Goal: Information Seeking & Learning: Learn about a topic

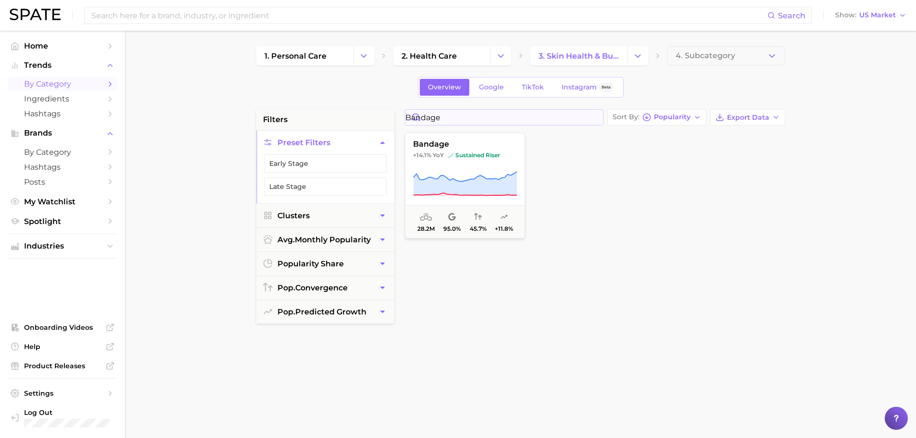
click at [594, 117] on input "bandage" at bounding box center [504, 117] width 198 height 15
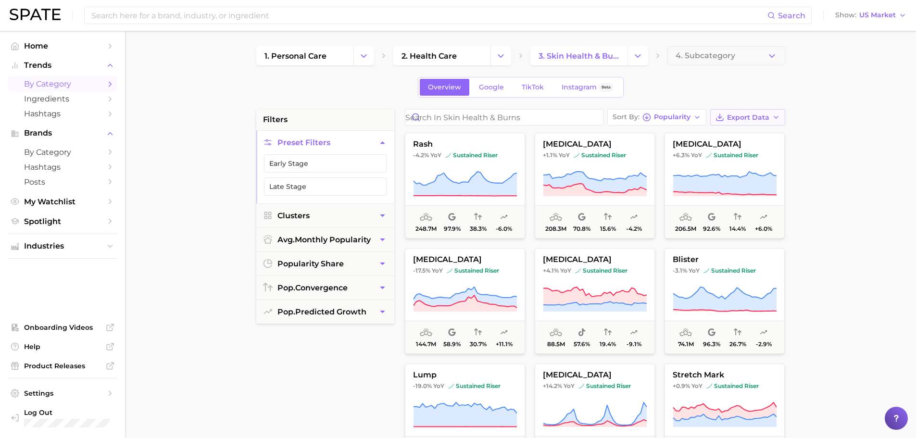
click at [754, 118] on span "Export Data" at bounding box center [748, 117] width 42 height 8
click at [725, 150] on span "Time Series CSV" at bounding box center [724, 153] width 56 height 8
click at [772, 54] on icon "button" at bounding box center [772, 56] width 10 height 10
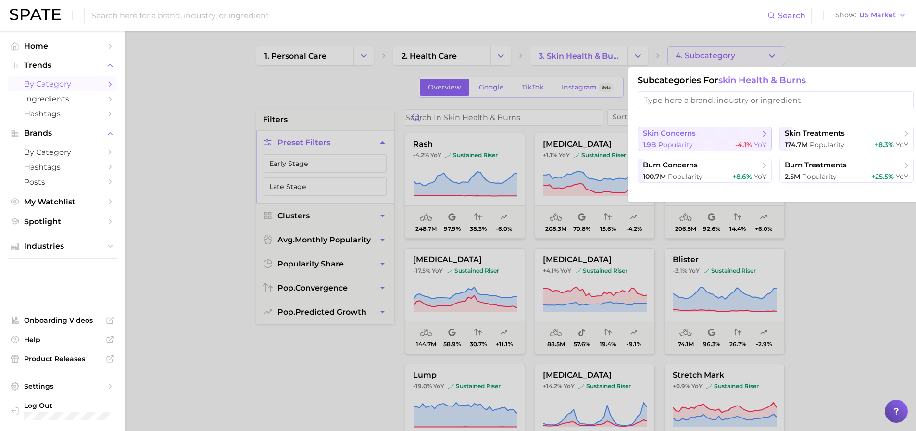
click at [723, 136] on span "skin concerns" at bounding box center [701, 134] width 117 height 10
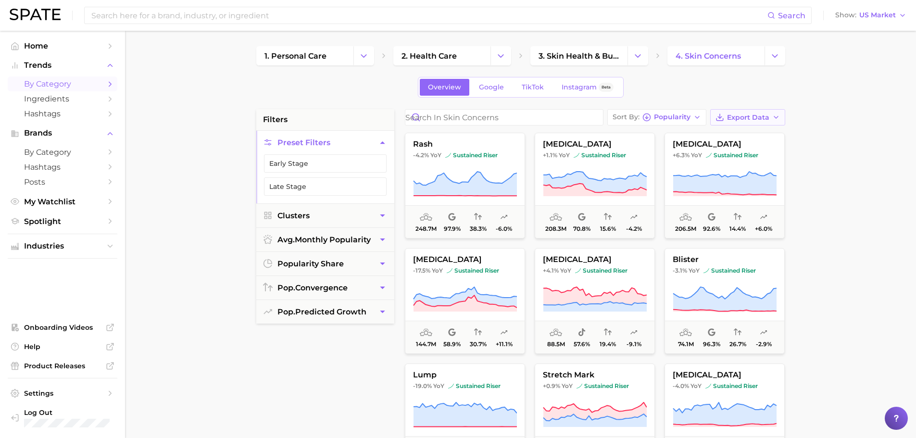
click at [760, 117] on span "Export Data" at bounding box center [748, 117] width 42 height 8
click at [738, 150] on span "Time Series CSV" at bounding box center [724, 153] width 56 height 8
click at [760, 119] on span "Export Data" at bounding box center [748, 117] width 42 height 8
click at [741, 136] on span "Card Data CSV" at bounding box center [721, 135] width 50 height 8
click at [636, 52] on icon "Change Category" at bounding box center [638, 56] width 10 height 10
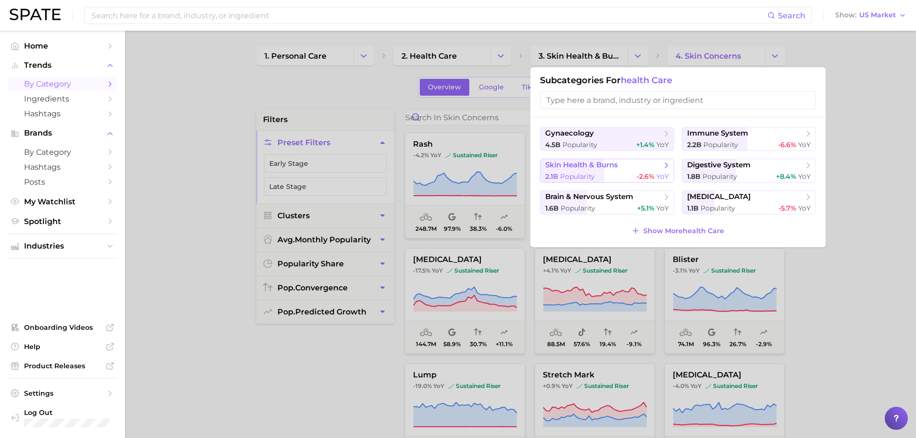
click at [615, 180] on div "2.1b Popularity -2.6% YoY" at bounding box center [607, 176] width 124 height 9
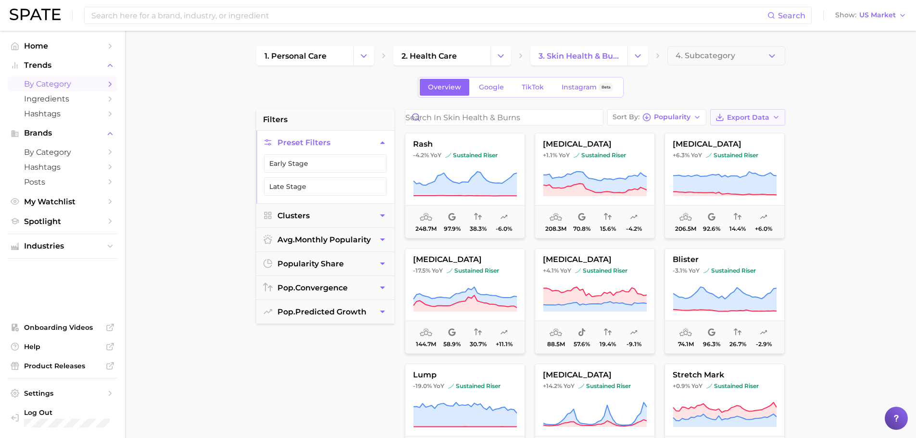
click at [765, 122] on button "Export Data" at bounding box center [747, 117] width 75 height 16
click at [734, 139] on span "Card Data CSV" at bounding box center [721, 135] width 50 height 8
click at [473, 112] on input "Search in skin health & burns" at bounding box center [504, 117] width 198 height 15
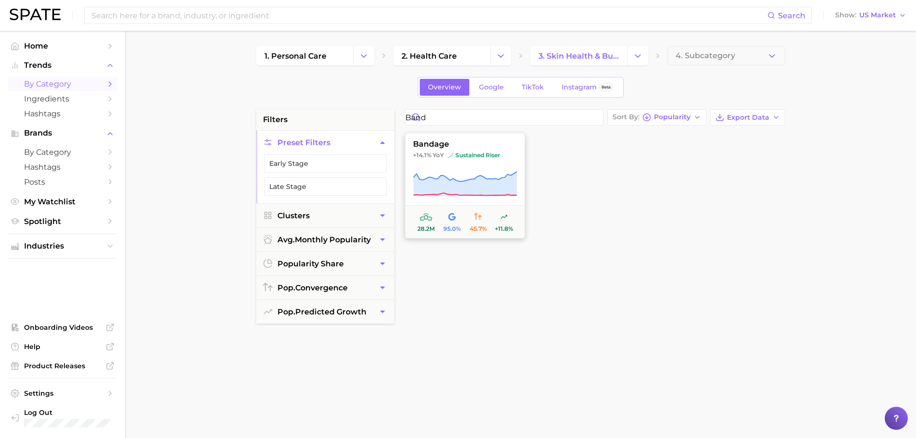
click at [478, 180] on icon at bounding box center [464, 184] width 103 height 24
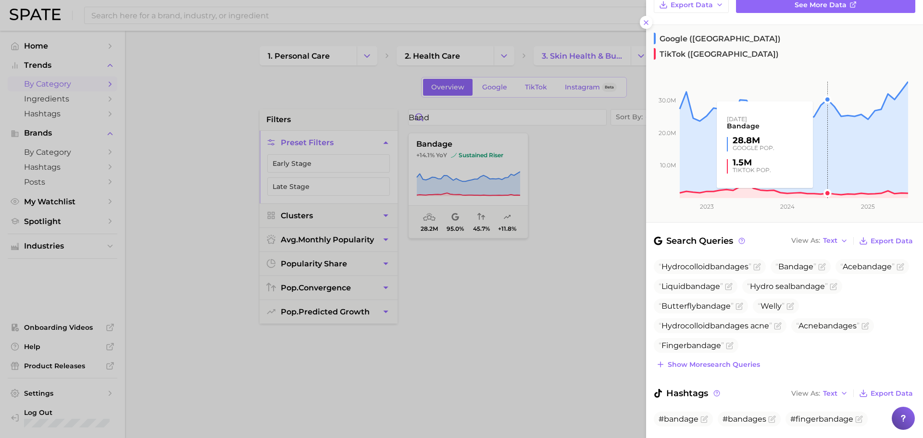
scroll to position [115, 0]
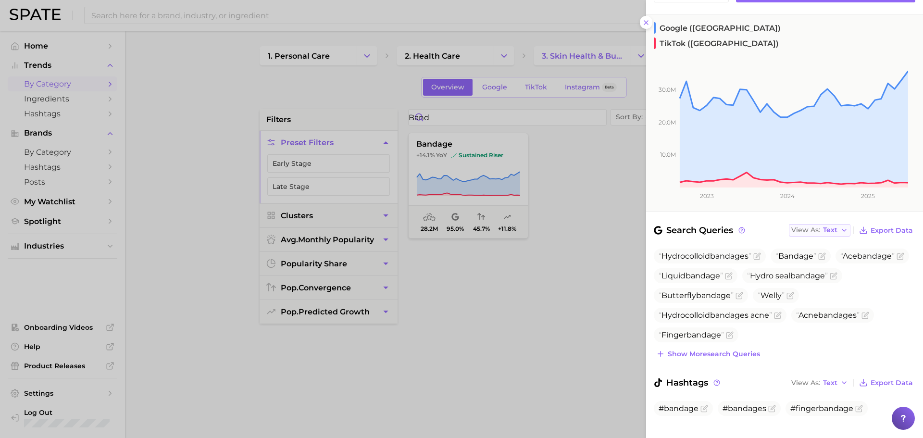
click at [840, 226] on icon "button" at bounding box center [844, 230] width 8 height 8
click at [834, 255] on button "Table" at bounding box center [842, 263] width 106 height 17
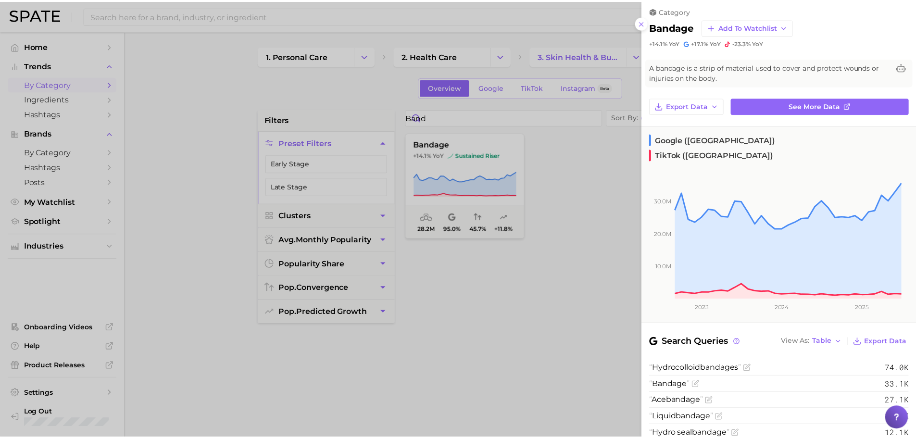
scroll to position [0, 0]
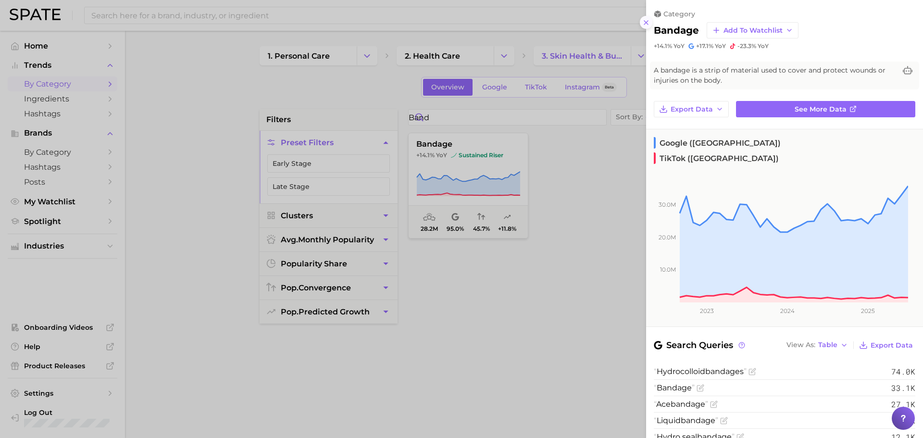
click at [644, 22] on icon at bounding box center [646, 23] width 8 height 8
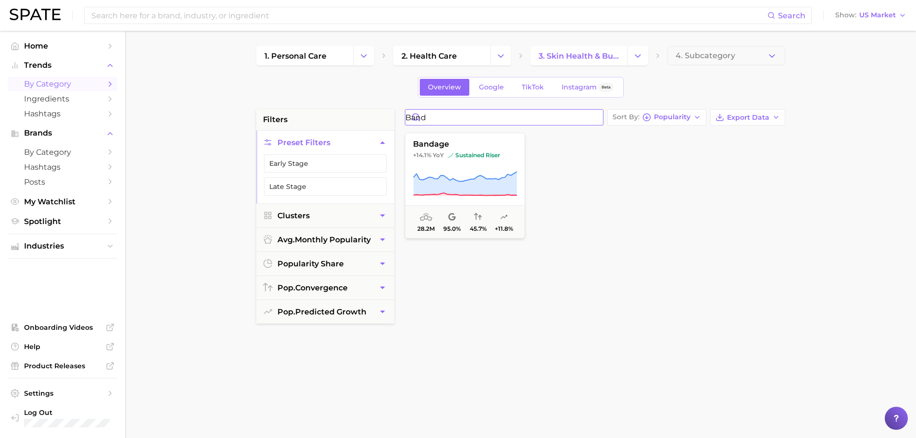
drag, startPoint x: 449, startPoint y: 114, endPoint x: 391, endPoint y: 117, distance: 58.2
click at [393, 116] on div "filters Preset Filters Early Stage Late Stage Clusters avg. monthly popularity …" at bounding box center [523, 410] width 534 height 603
click at [461, 121] on input "band" at bounding box center [504, 117] width 198 height 15
drag, startPoint x: 464, startPoint y: 119, endPoint x: 388, endPoint y: 122, distance: 76.0
click at [389, 122] on div "filters Preset Filters Early Stage Late Stage Clusters avg. monthly popularity …" at bounding box center [523, 410] width 534 height 603
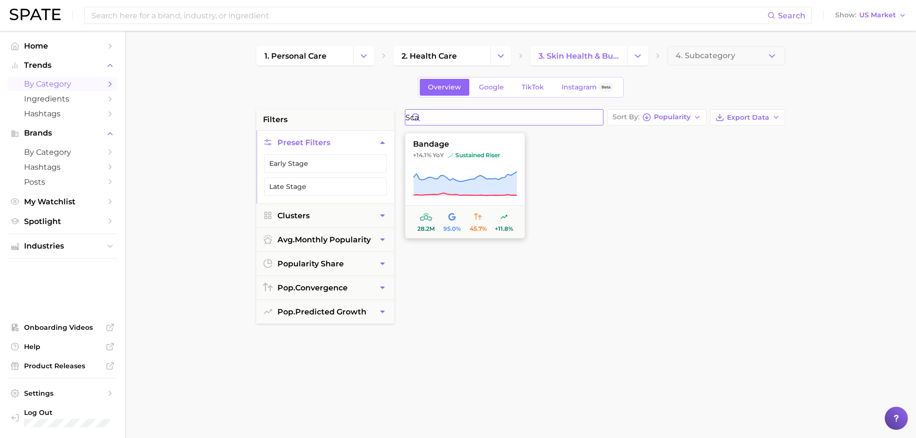
type input "scar"
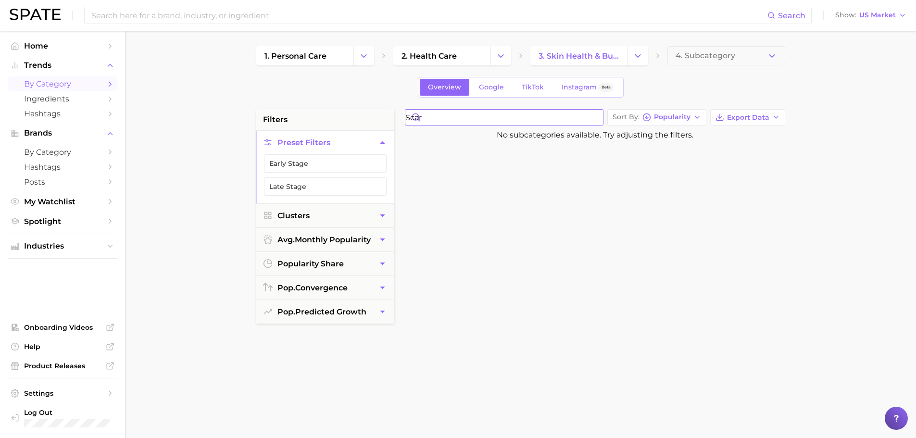
click at [594, 118] on input "scar" at bounding box center [504, 117] width 198 height 15
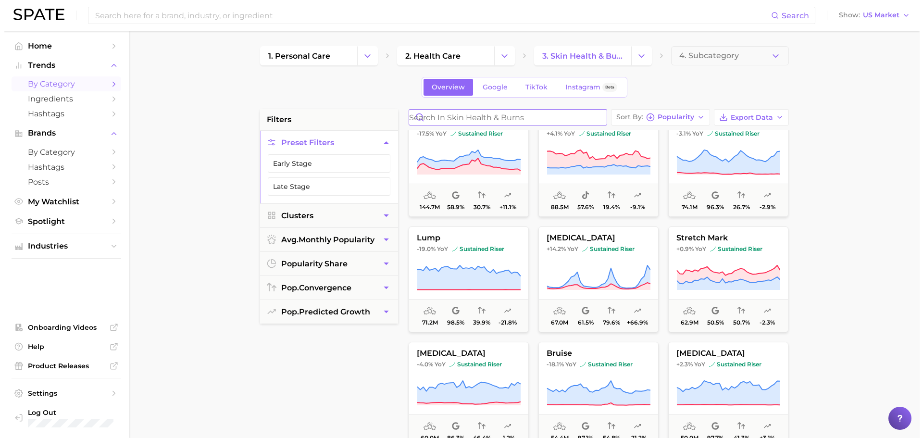
scroll to position [160, 0]
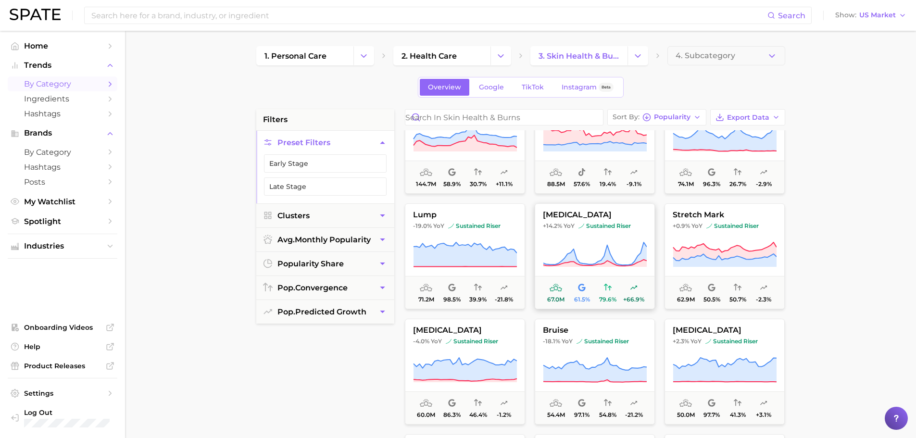
click at [584, 224] on img at bounding box center [581, 226] width 6 height 6
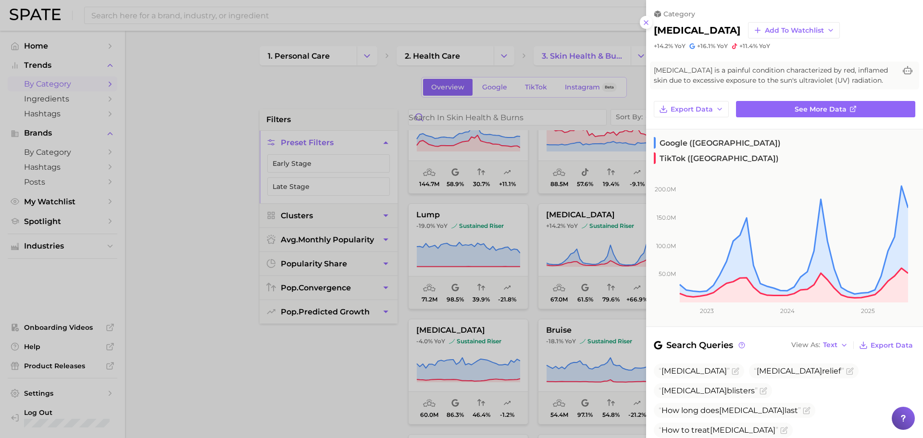
click at [191, 249] on div at bounding box center [461, 219] width 923 height 438
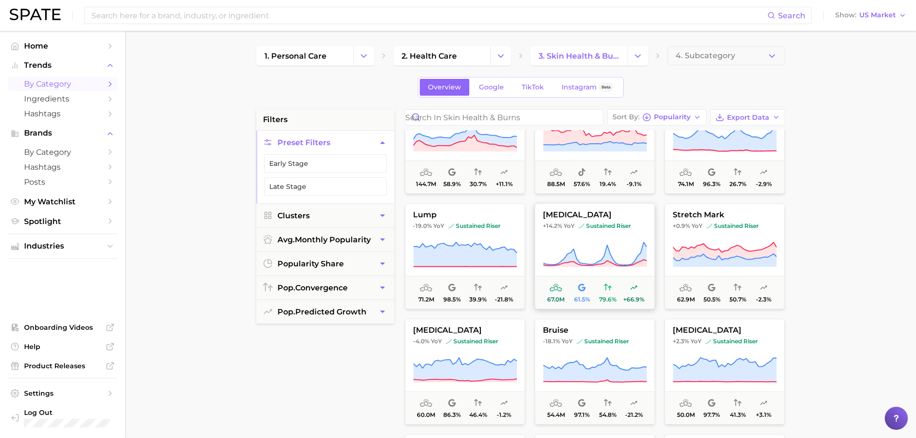
click at [647, 244] on span at bounding box center [594, 254] width 119 height 27
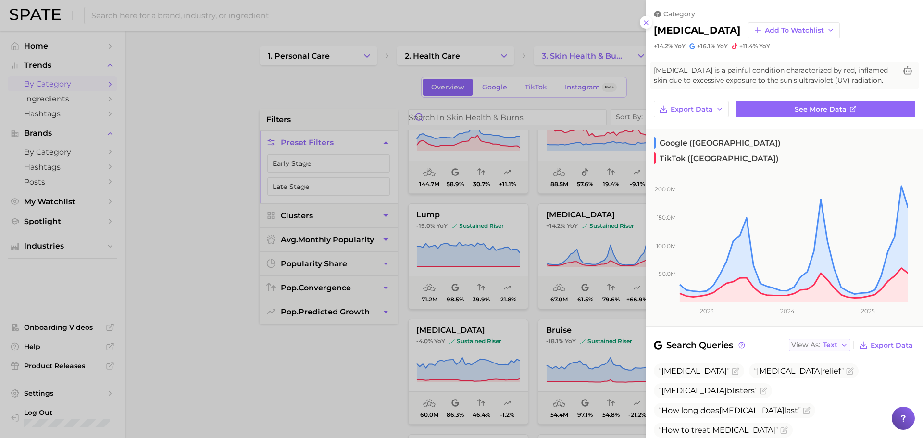
click at [830, 342] on span "Text" at bounding box center [830, 344] width 14 height 5
click at [815, 374] on span "Table" at bounding box center [814, 378] width 19 height 8
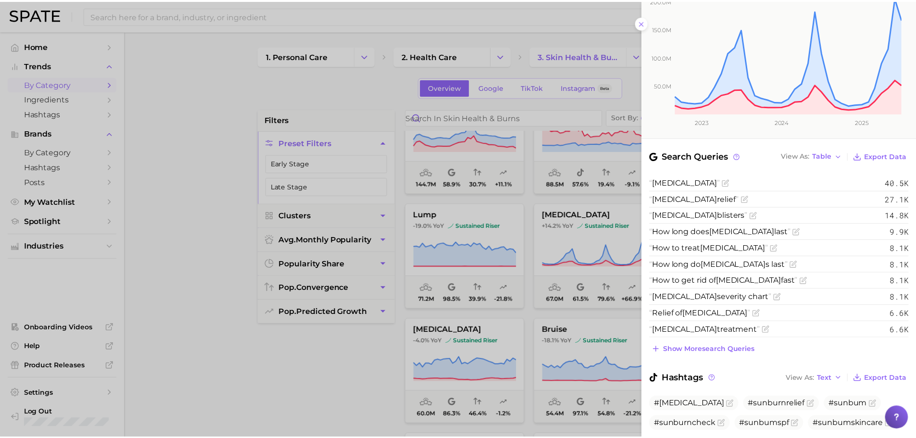
scroll to position [204, 0]
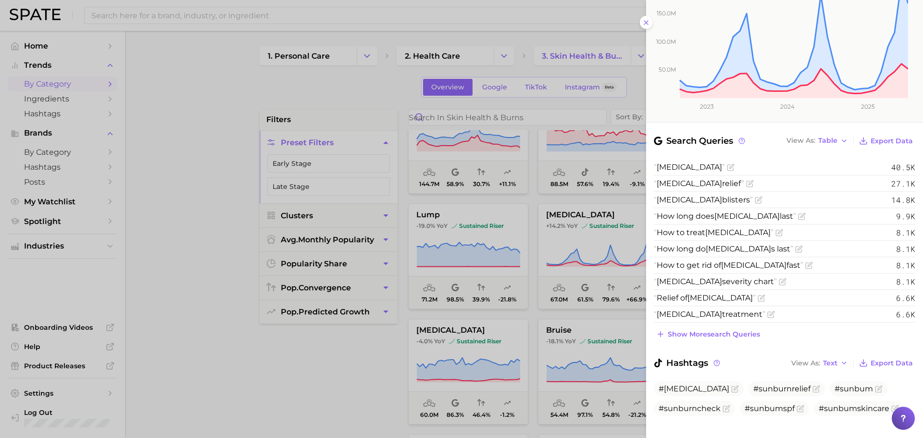
click at [207, 232] on div at bounding box center [461, 219] width 923 height 438
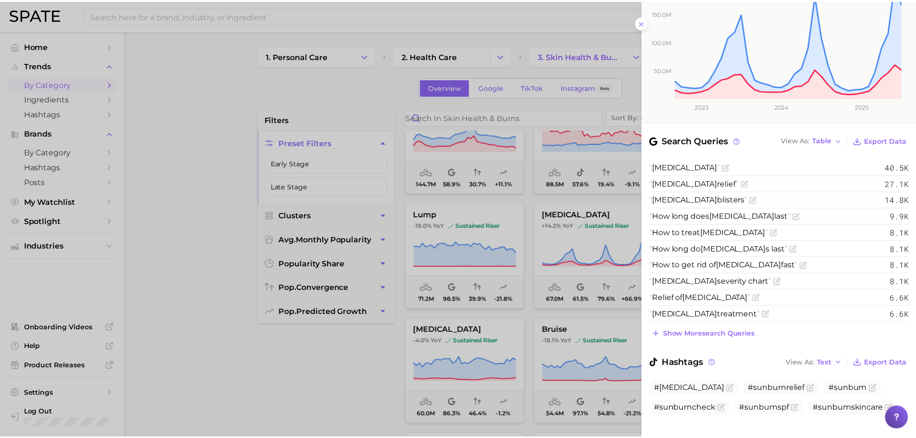
scroll to position [0, 0]
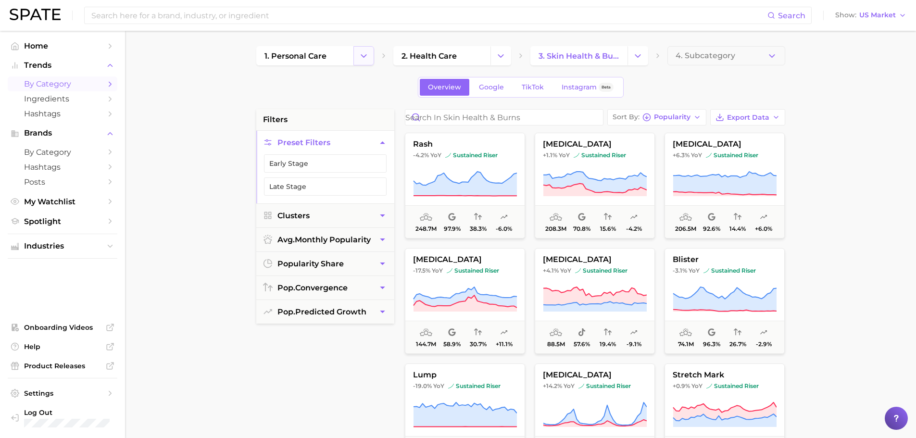
click at [357, 57] on button "Change Category" at bounding box center [363, 55] width 21 height 19
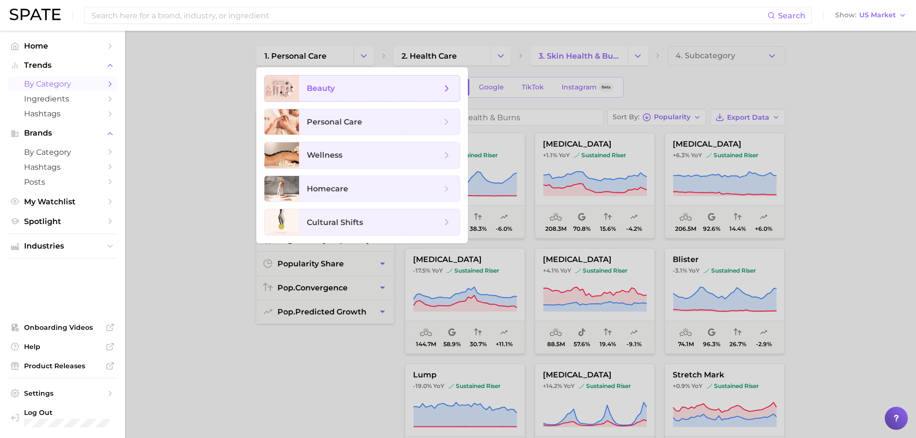
click at [366, 91] on span "beauty" at bounding box center [374, 88] width 135 height 11
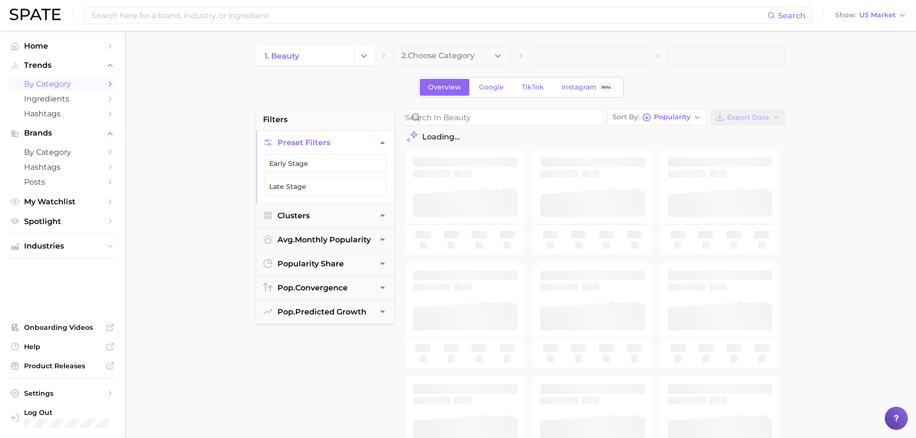
click at [499, 58] on icon "button" at bounding box center [498, 56] width 10 height 10
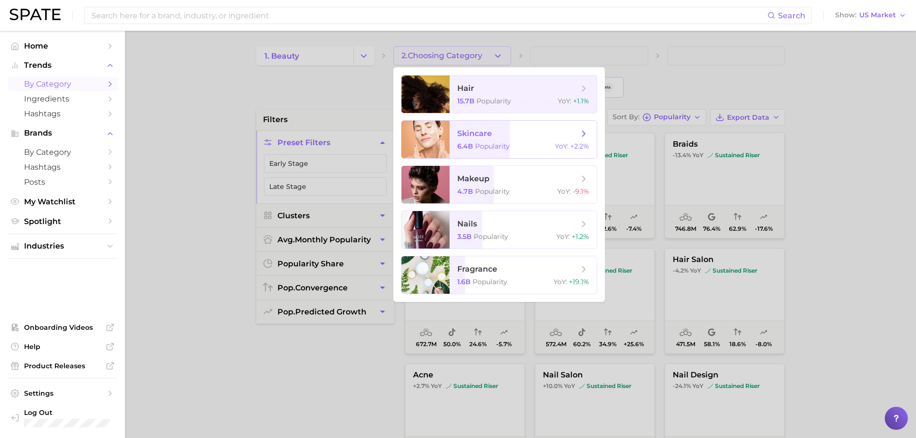
click at [513, 144] on div "6.4b Popularity YoY : +2.2%" at bounding box center [523, 146] width 132 height 9
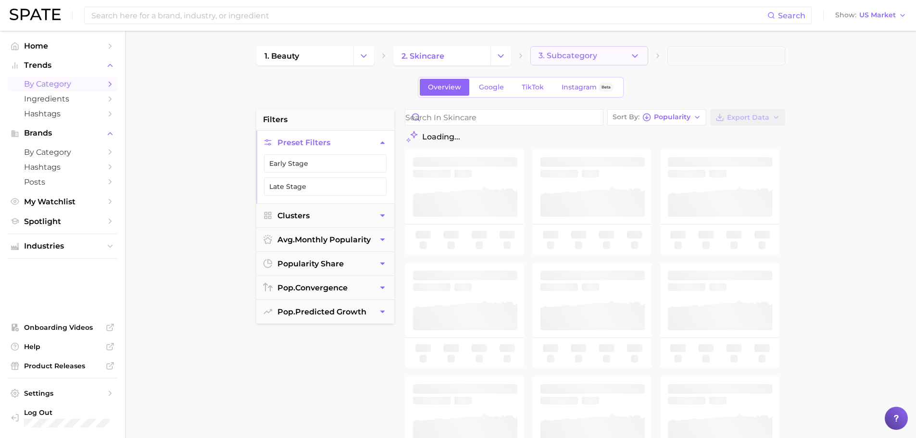
click at [618, 53] on button "3. Subcategory" at bounding box center [589, 55] width 118 height 19
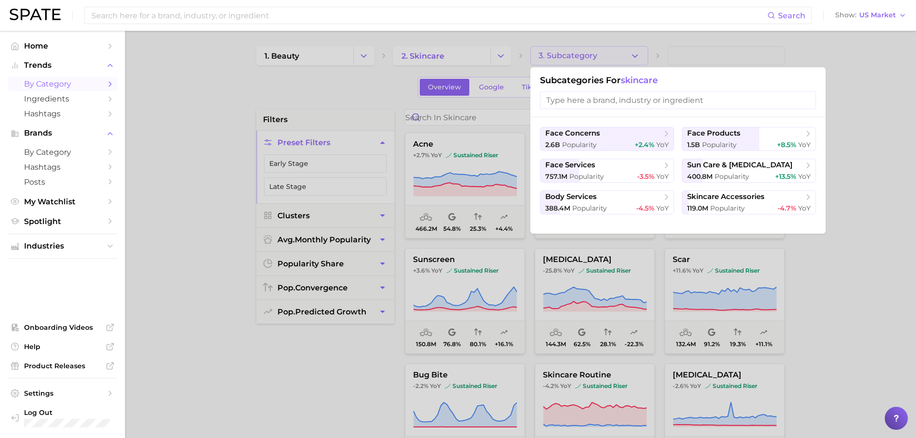
click at [849, 168] on div at bounding box center [458, 219] width 916 height 438
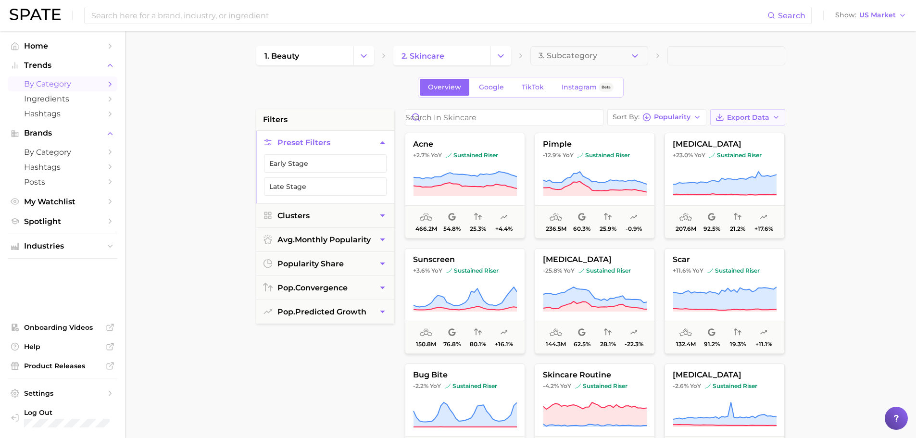
click at [760, 119] on span "Export Data" at bounding box center [748, 117] width 42 height 8
click at [730, 135] on span "Card Data CSV" at bounding box center [721, 135] width 50 height 8
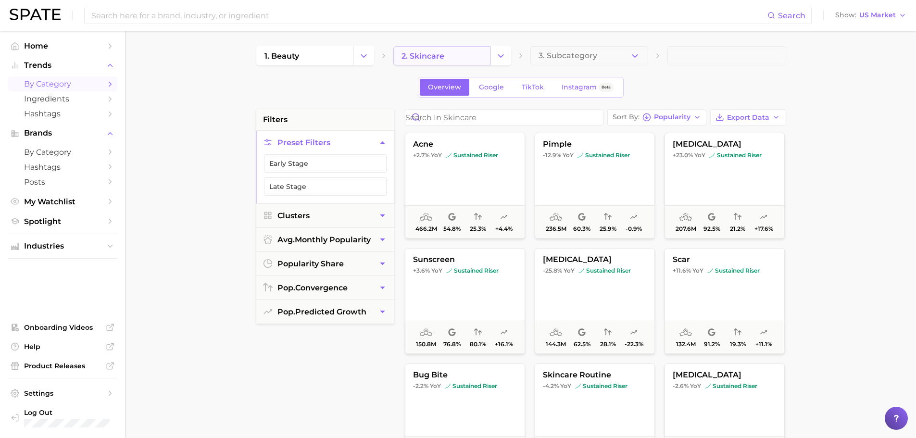
click at [476, 57] on link "2. skincare" at bounding box center [441, 55] width 97 height 19
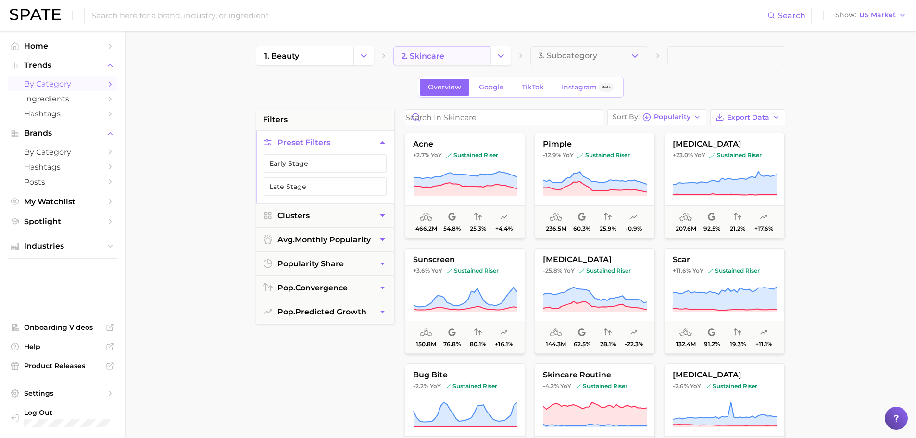
click at [476, 57] on link "2. skincare" at bounding box center [441, 55] width 97 height 19
click at [498, 55] on icon "Change Category" at bounding box center [501, 56] width 10 height 10
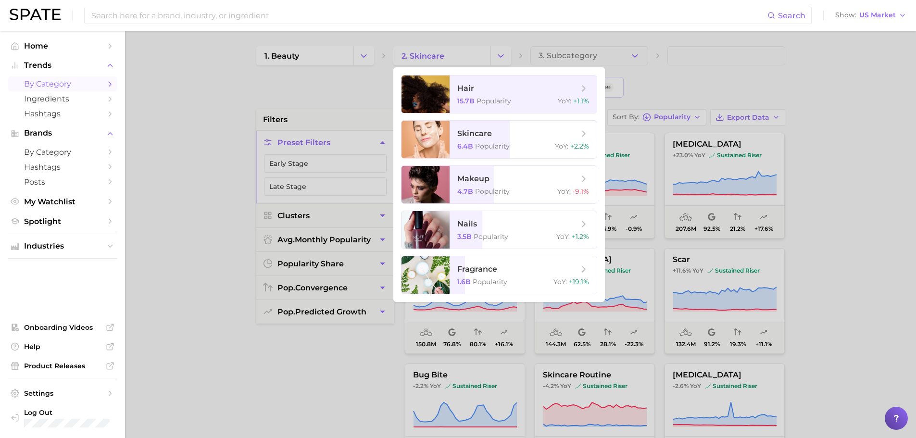
click at [337, 52] on div at bounding box center [458, 219] width 916 height 438
click at [333, 52] on link "1. beauty" at bounding box center [304, 55] width 97 height 19
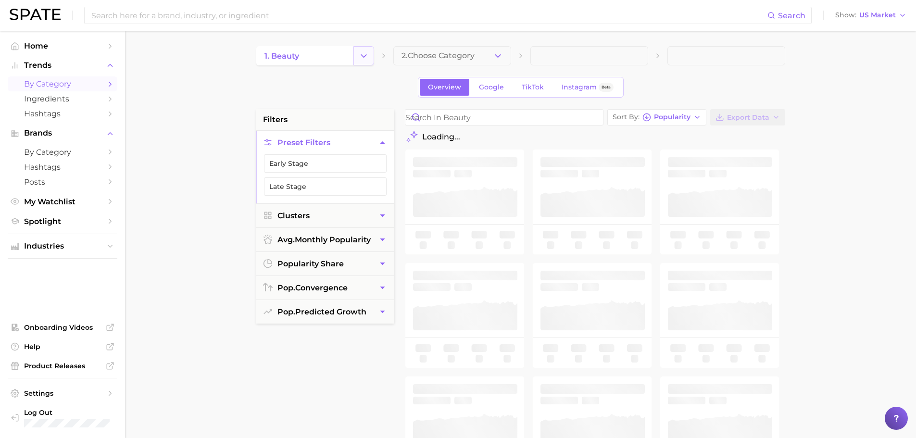
click at [365, 52] on icon "Change Category" at bounding box center [364, 56] width 10 height 10
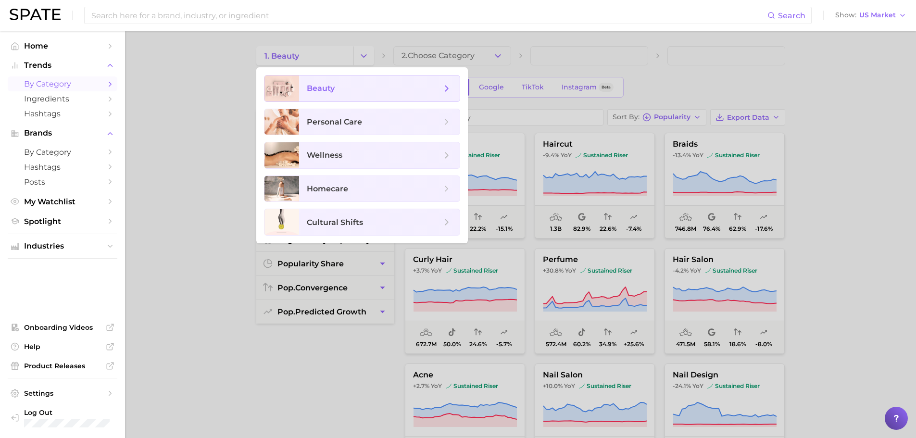
click at [370, 85] on span "beauty" at bounding box center [374, 88] width 135 height 11
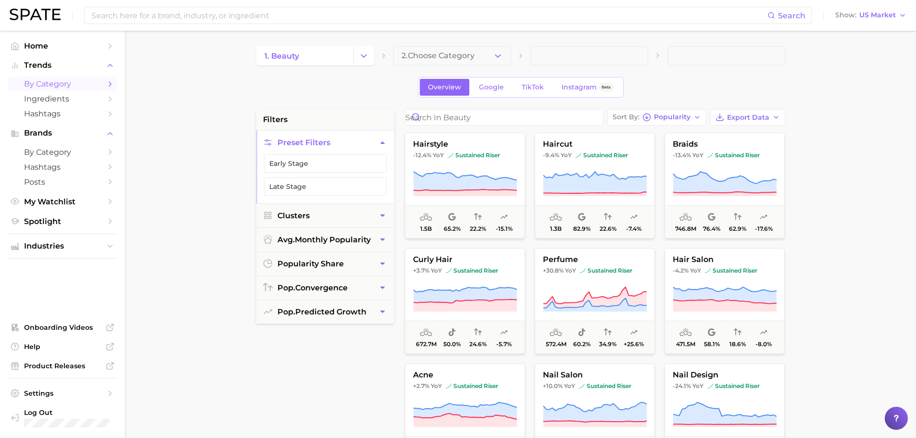
click at [486, 54] on button "2. Choose Category" at bounding box center [452, 55] width 118 height 19
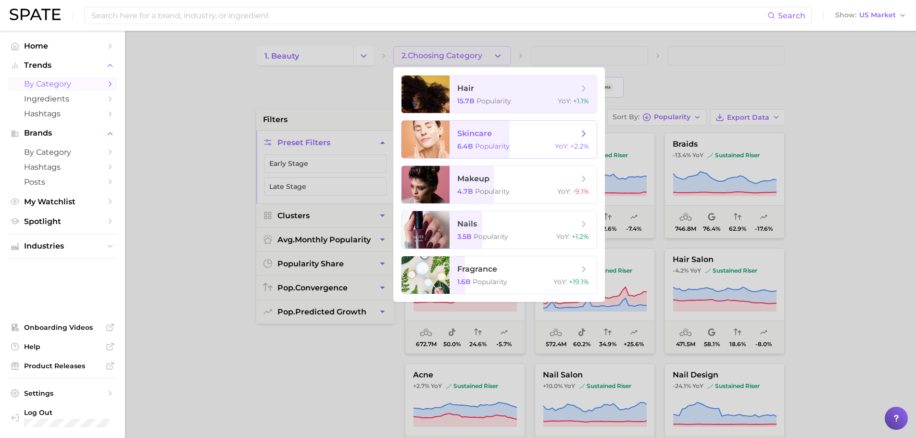
click at [516, 137] on span "skincare" at bounding box center [517, 133] width 121 height 11
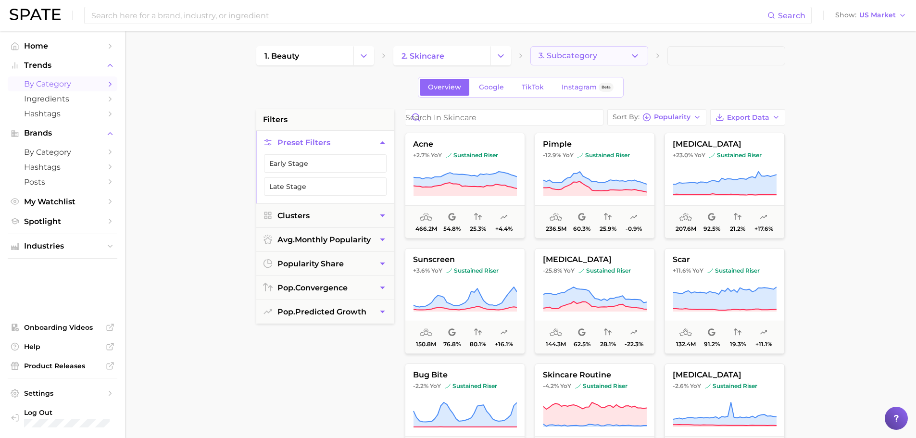
click at [586, 52] on span "3. Subcategory" at bounding box center [567, 55] width 59 height 9
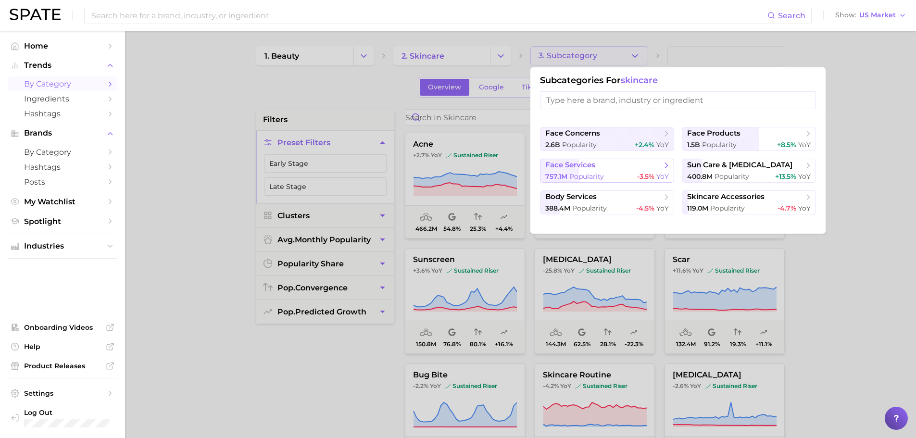
click at [617, 180] on div "757.1m Popularity -3.5% YoY" at bounding box center [607, 176] width 124 height 9
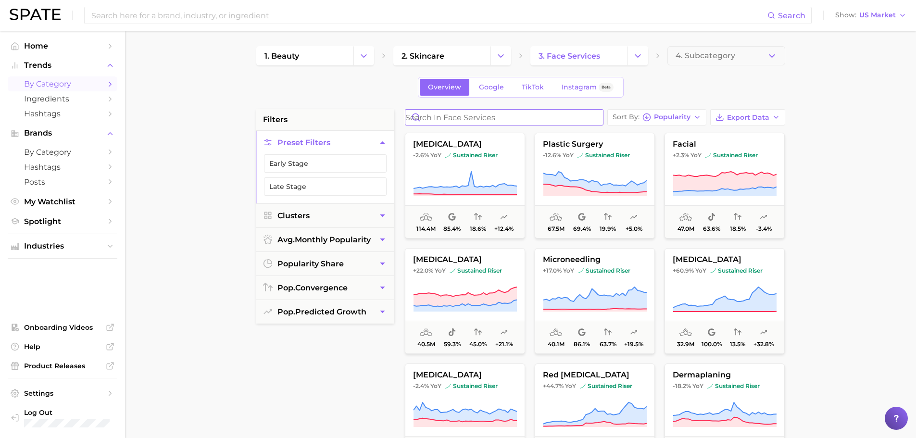
click at [514, 111] on input "Search in face services" at bounding box center [504, 117] width 198 height 15
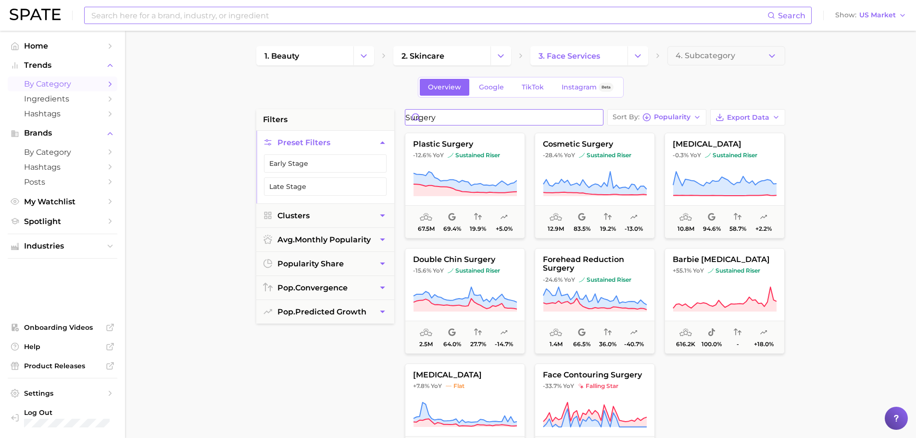
type input "surgery"
click at [146, 19] on input at bounding box center [428, 15] width 677 height 16
type input "s"
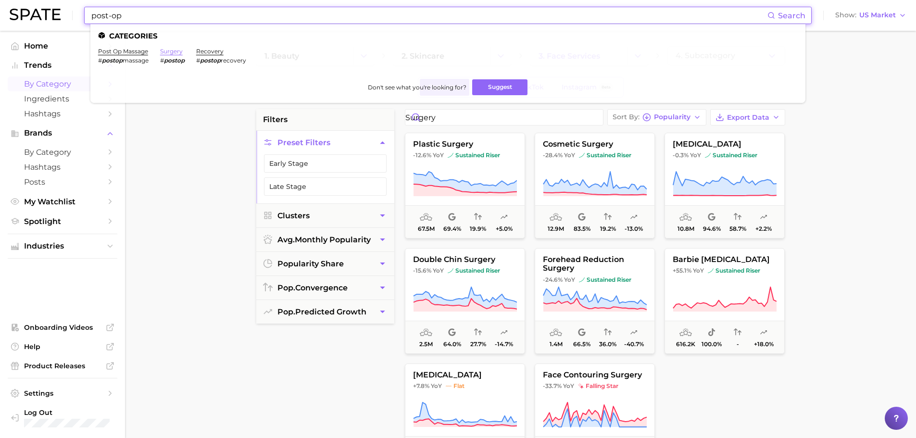
type input "post-op"
click at [175, 51] on link "surgery" at bounding box center [171, 51] width 23 height 7
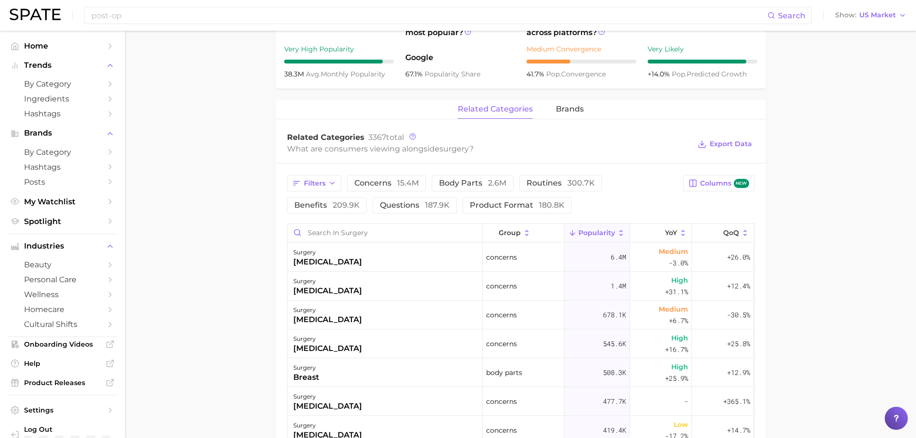
scroll to position [321, 0]
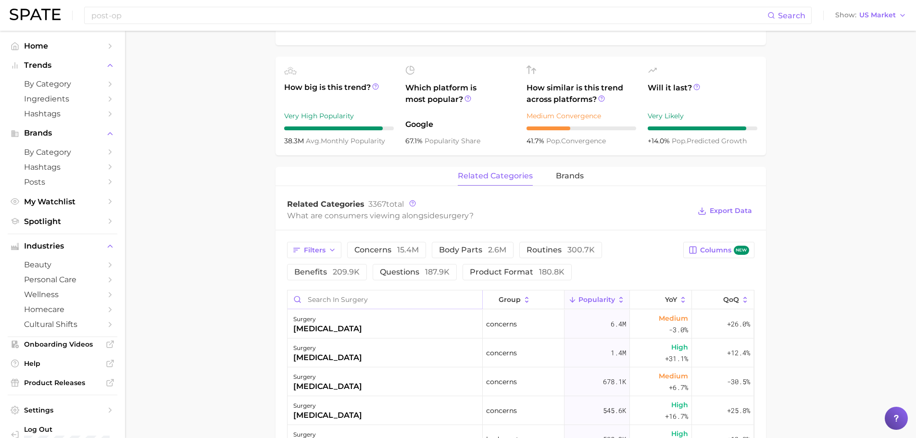
click at [380, 292] on input "Search in surgery" at bounding box center [384, 299] width 195 height 18
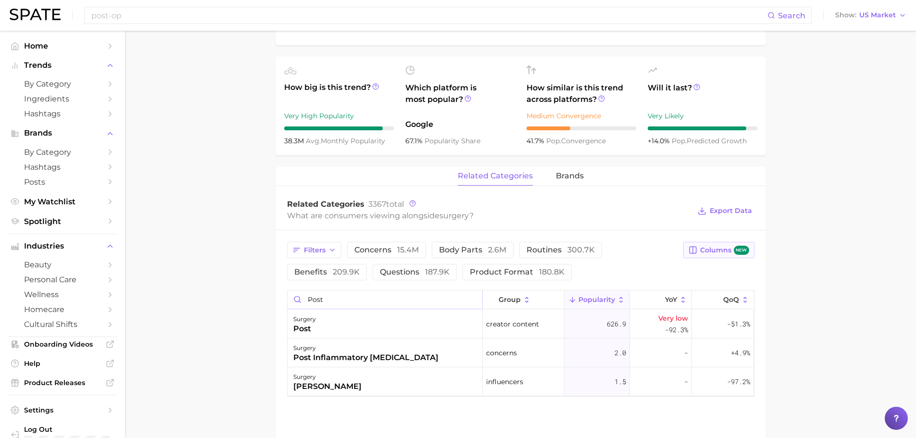
type input "post"
click at [720, 248] on span "Columns new" at bounding box center [724, 250] width 49 height 9
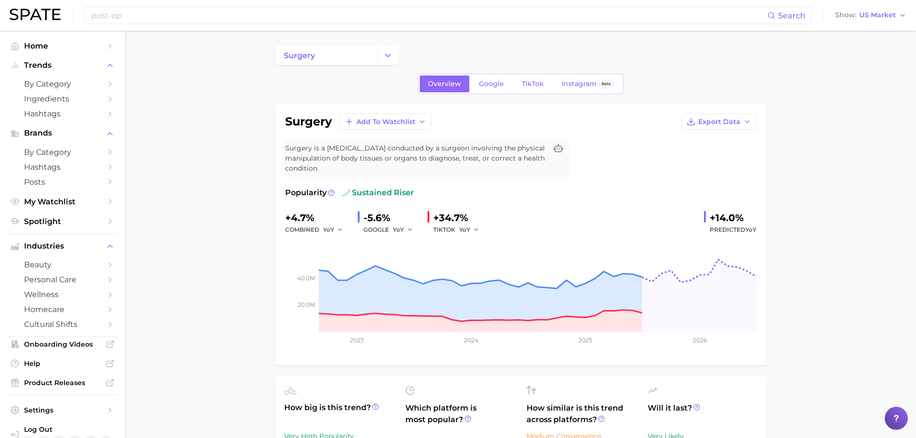
scroll to position [0, 0]
click at [485, 85] on span "Google" at bounding box center [491, 84] width 25 height 8
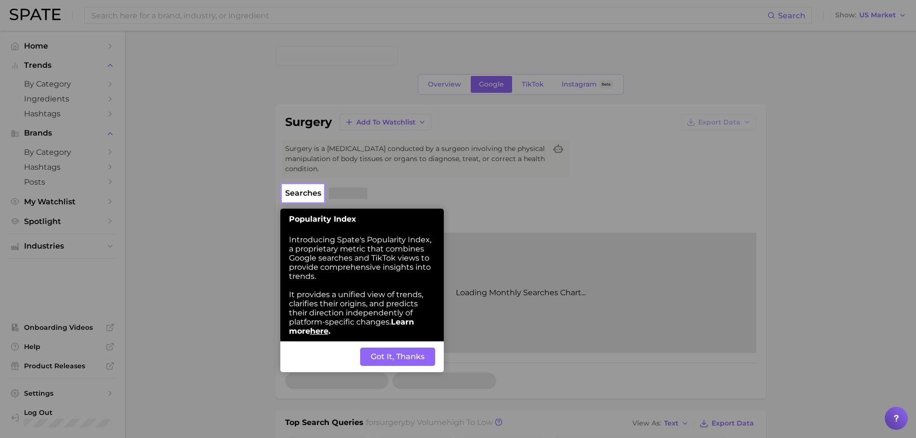
click at [417, 354] on button "Got It, Thanks" at bounding box center [397, 357] width 75 height 18
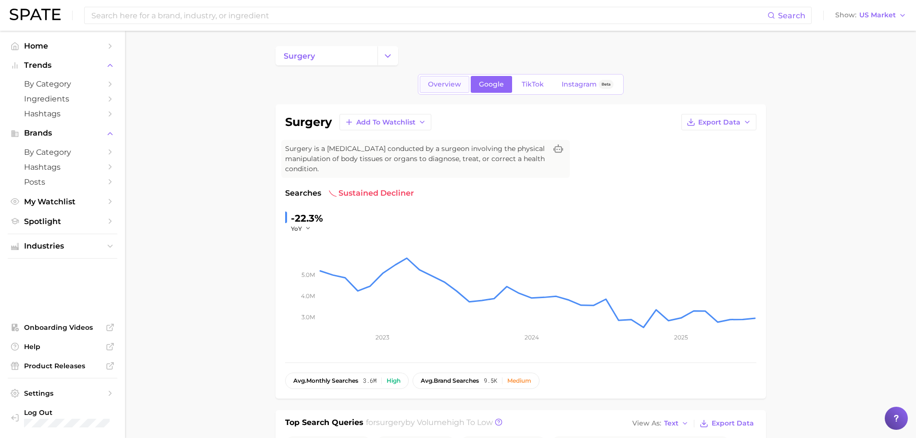
click at [432, 82] on span "Overview" at bounding box center [444, 84] width 33 height 8
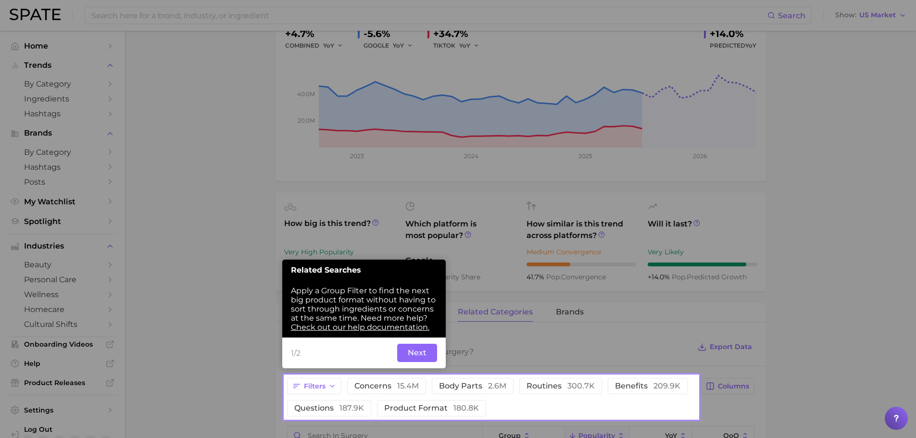
scroll to position [187, 0]
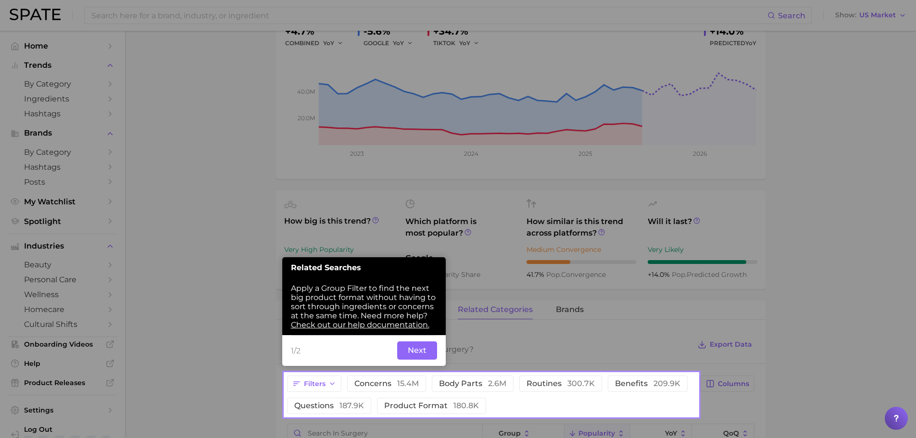
click at [407, 349] on button "Next" at bounding box center [417, 350] width 40 height 18
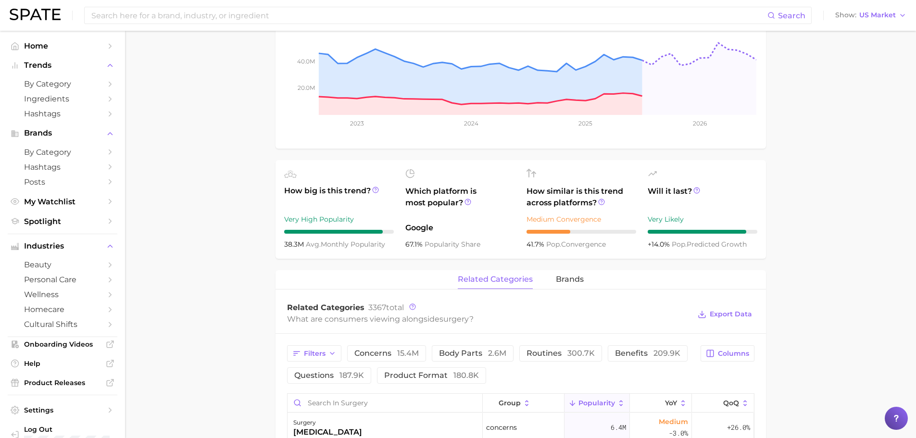
scroll to position [0, 0]
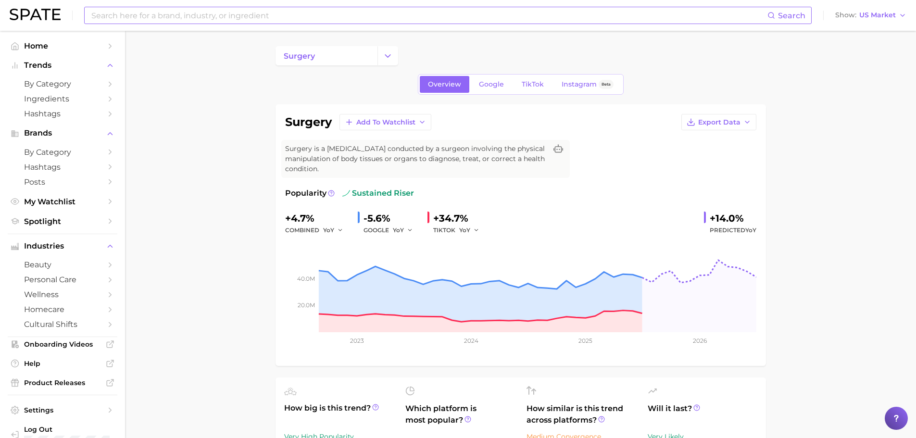
click at [209, 13] on input at bounding box center [428, 15] width 677 height 16
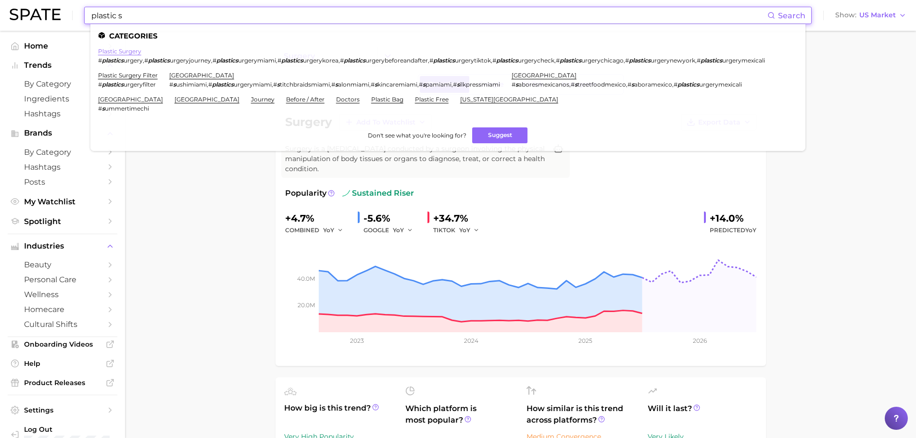
type input "plastic s"
click at [133, 49] on link "plastic surgery" at bounding box center [119, 51] width 43 height 7
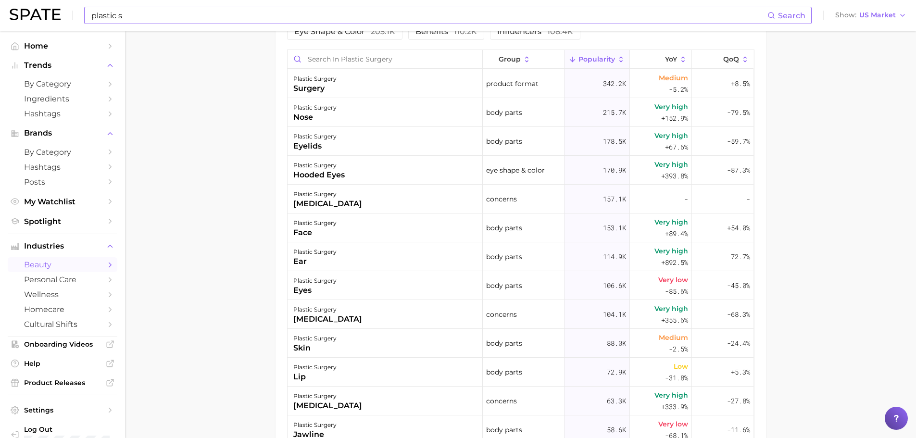
scroll to position [321, 0]
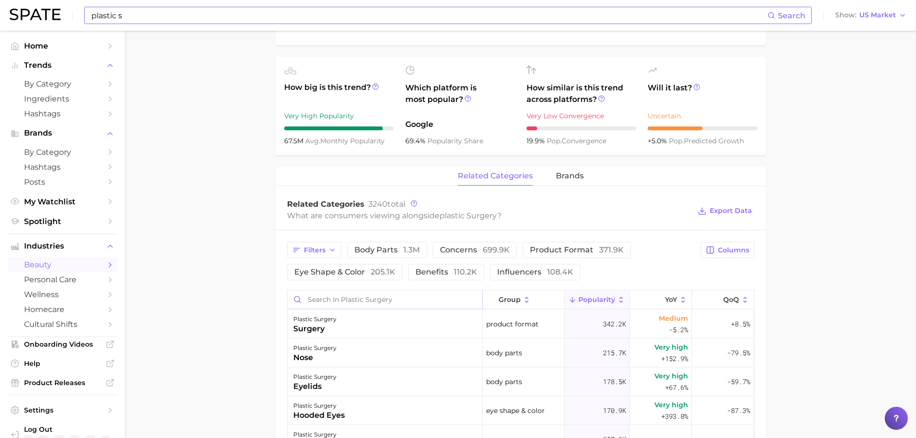
click at [344, 295] on input "Search in plastic surgery" at bounding box center [384, 299] width 195 height 18
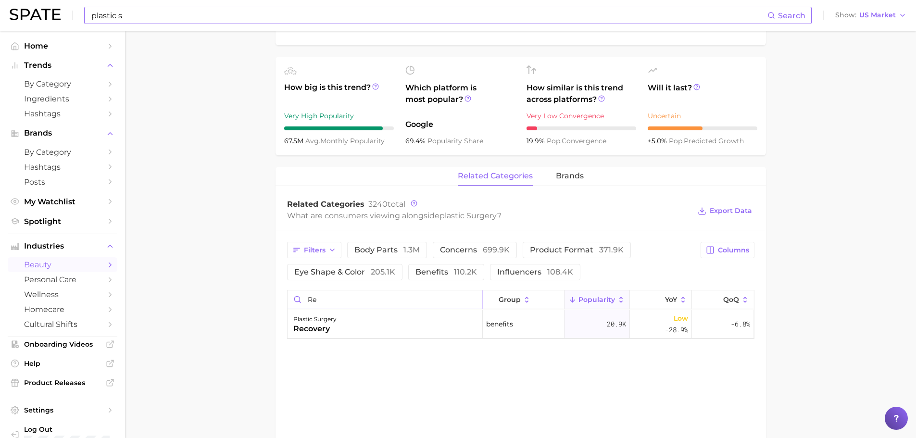
type input "r"
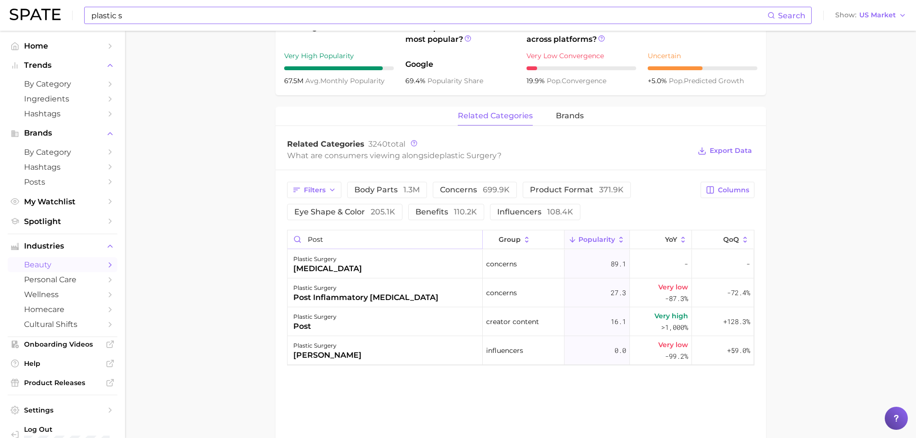
scroll to position [400, 0]
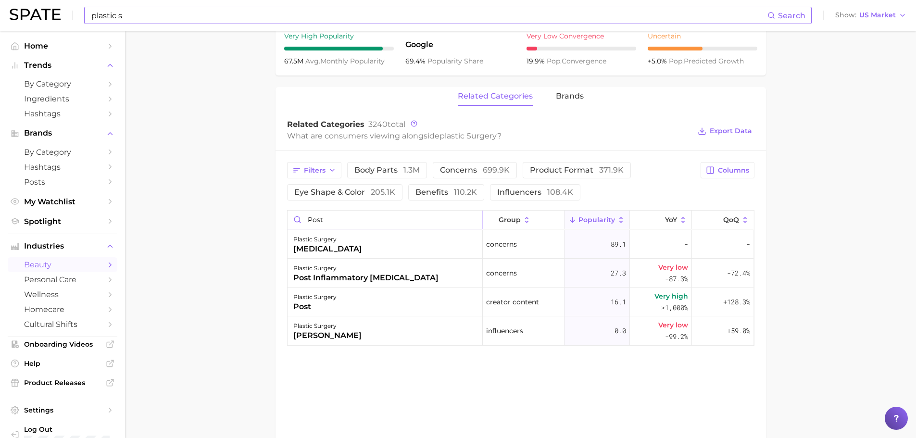
drag, startPoint x: 329, startPoint y: 215, endPoint x: 287, endPoint y: 217, distance: 41.4
click at [287, 217] on input "post" at bounding box center [384, 220] width 195 height 18
drag, startPoint x: 244, startPoint y: 267, endPoint x: 252, endPoint y: 260, distance: 10.2
click at [244, 267] on main "1. skincare 2. face services 3. facial surgical services 4. plastic surgery Ove…" at bounding box center [520, 70] width 791 height 881
drag, startPoint x: 340, startPoint y: 217, endPoint x: 292, endPoint y: 216, distance: 47.6
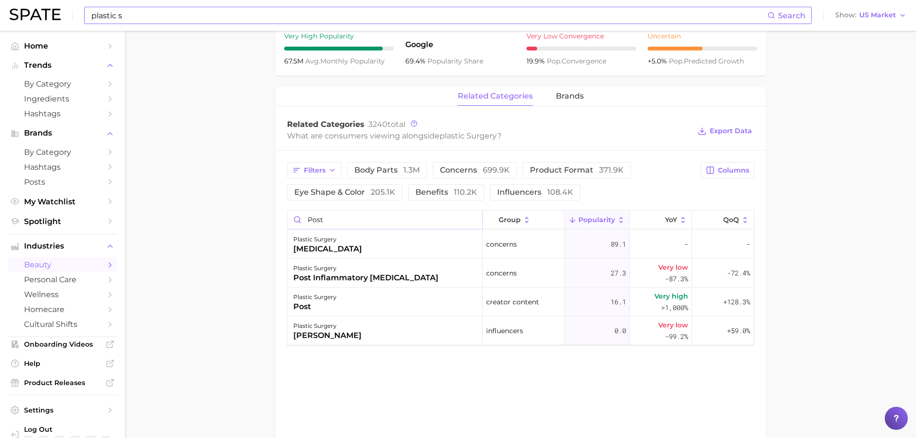
click at [292, 216] on input "post" at bounding box center [384, 220] width 195 height 18
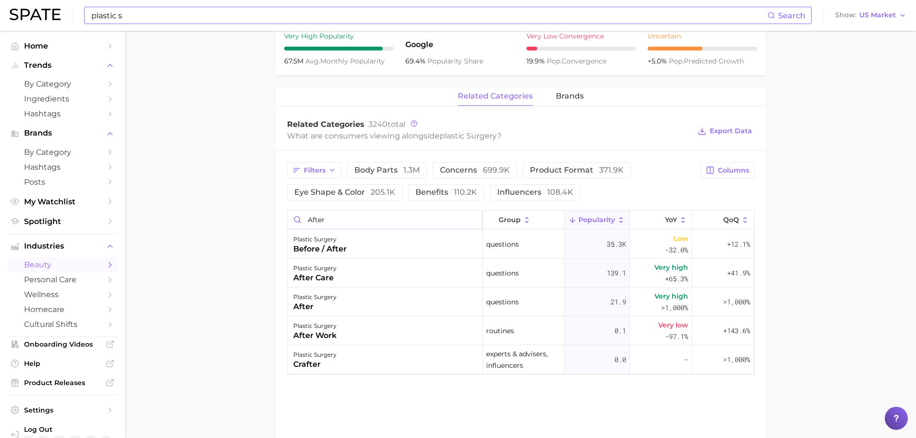
scroll to position [0, 0]
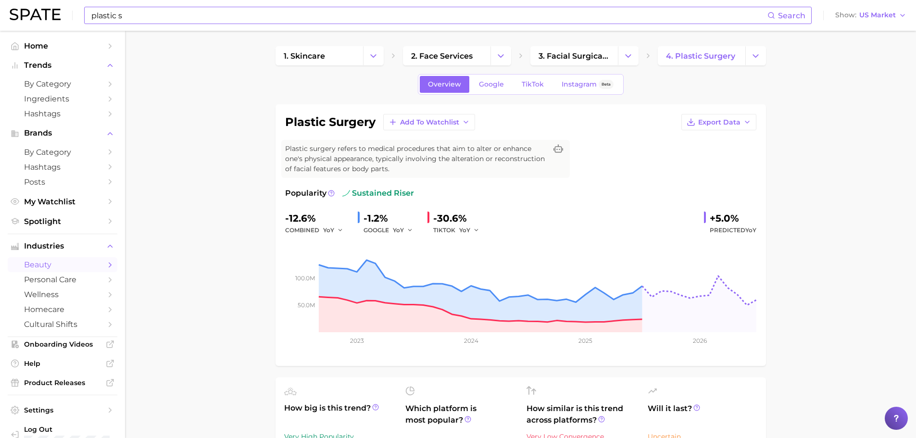
type input "after"
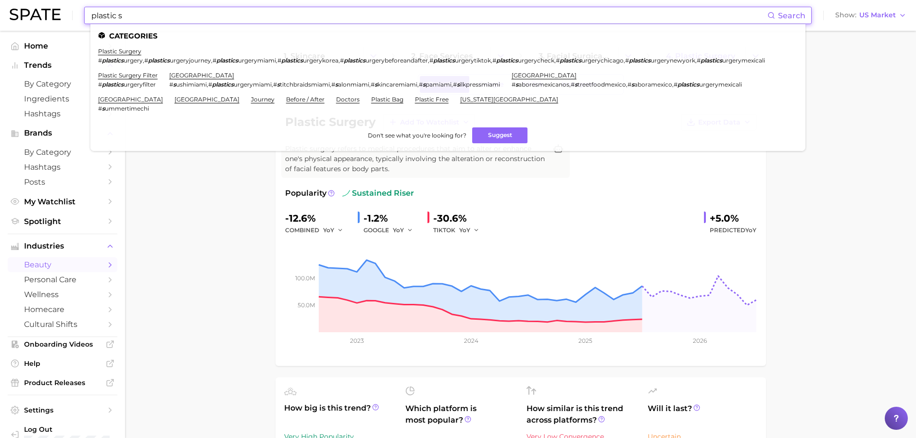
drag, startPoint x: 137, startPoint y: 11, endPoint x: 57, endPoint y: 6, distance: 80.4
click at [58, 6] on div "plastic s Search Categories plastic surgery # plastics urgery , # plastics urge…" at bounding box center [458, 15] width 897 height 31
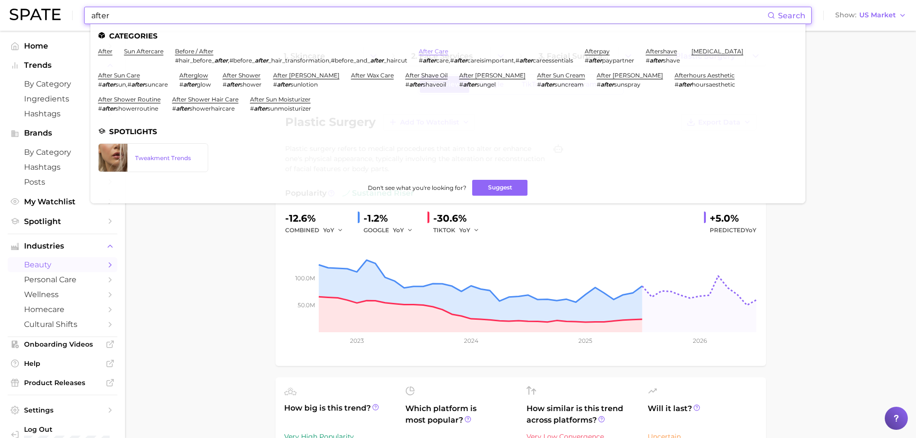
type input "after"
click at [434, 49] on link "after care" at bounding box center [433, 51] width 29 height 7
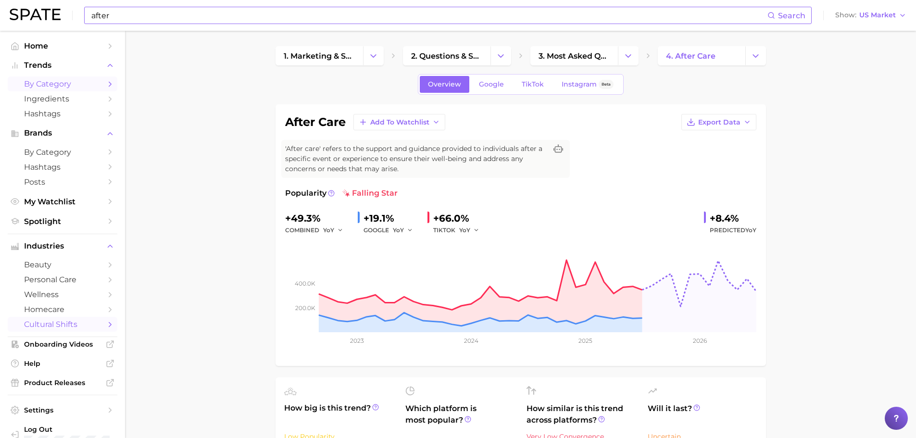
click at [70, 86] on span "by Category" at bounding box center [62, 83] width 77 height 9
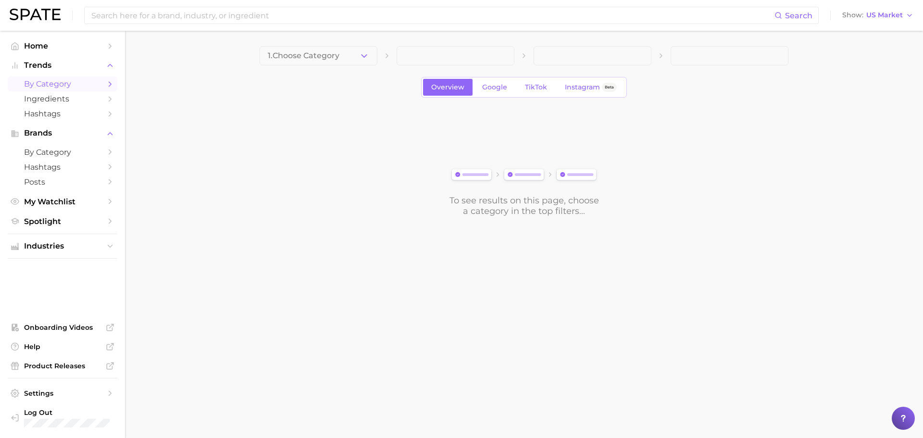
click at [360, 52] on icon "button" at bounding box center [364, 56] width 10 height 10
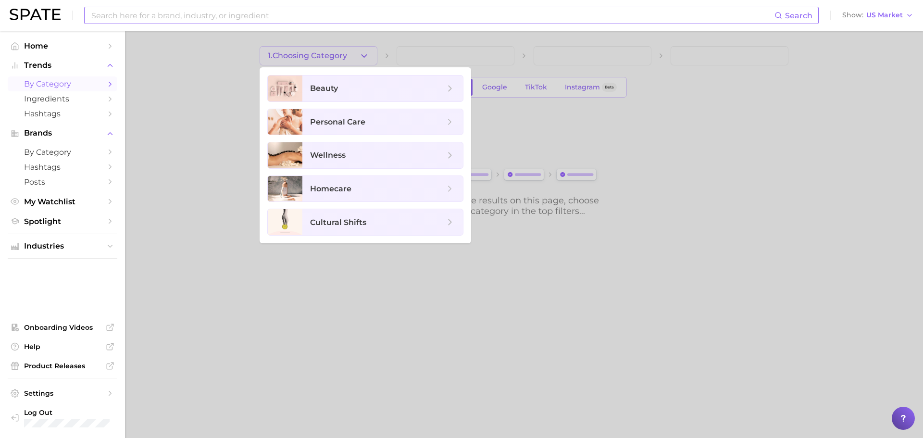
click at [235, 17] on input at bounding box center [432, 15] width 684 height 16
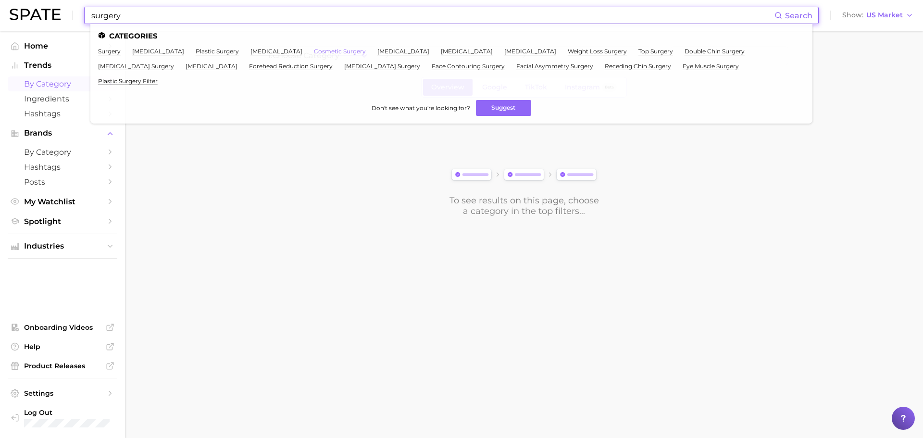
type input "surgery"
click at [353, 50] on link "cosmetic surgery" at bounding box center [340, 51] width 52 height 7
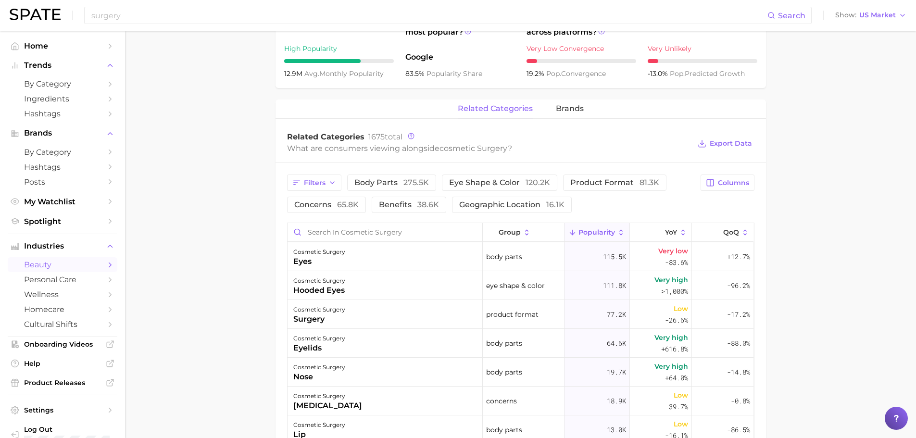
scroll to position [400, 0]
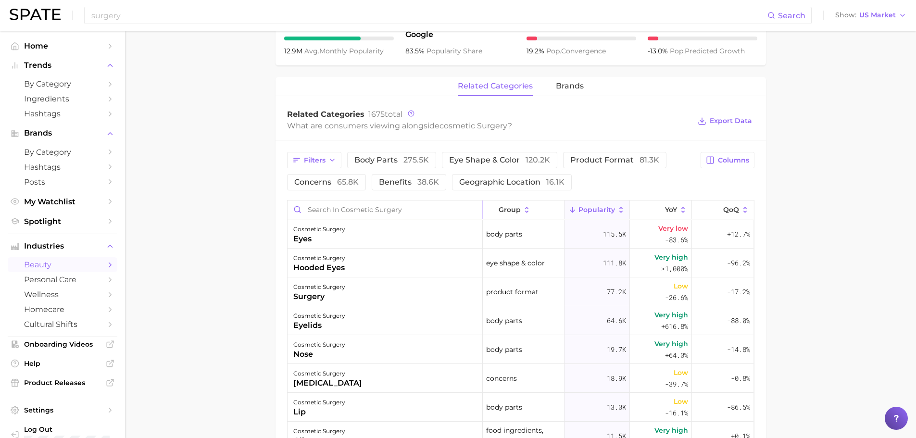
click at [335, 210] on input "Search in cosmetic surgery" at bounding box center [384, 209] width 195 height 18
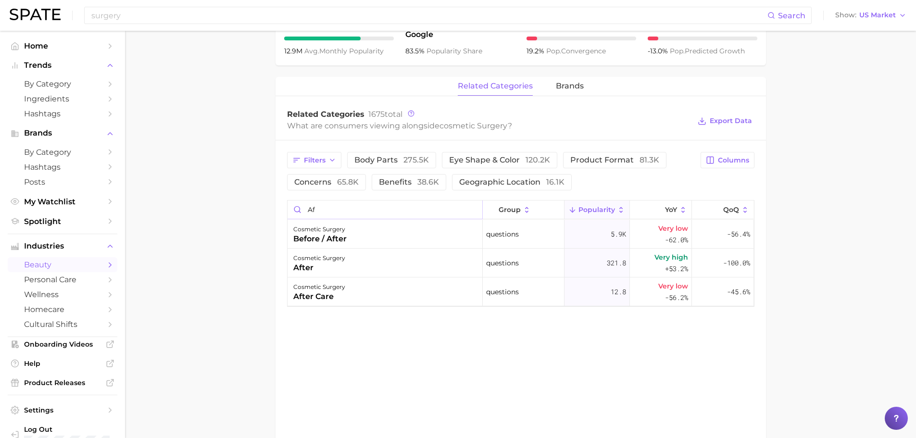
type input "a"
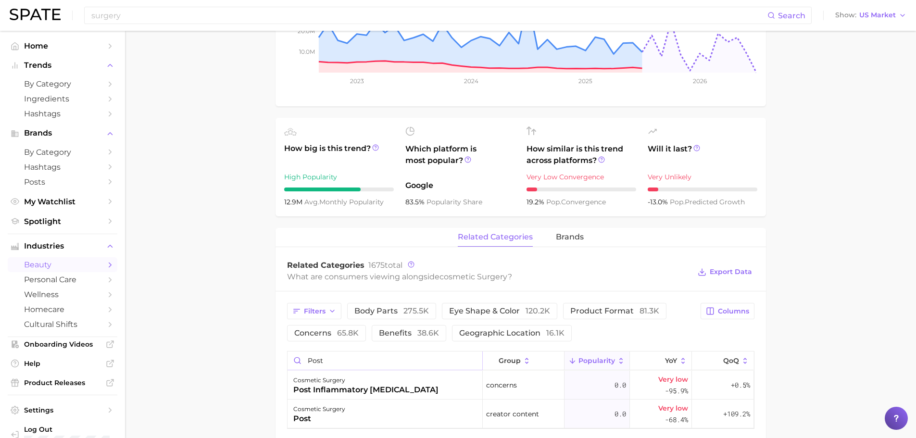
scroll to position [80, 0]
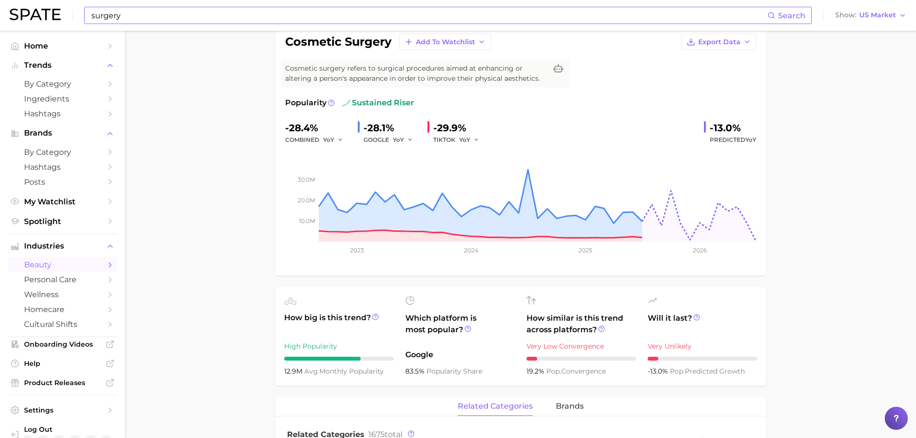
type input "post"
drag, startPoint x: 135, startPoint y: 15, endPoint x: 46, endPoint y: 15, distance: 88.5
click at [46, 15] on div "surgery Search Show US Market" at bounding box center [458, 15] width 897 height 31
type input "post surgery"
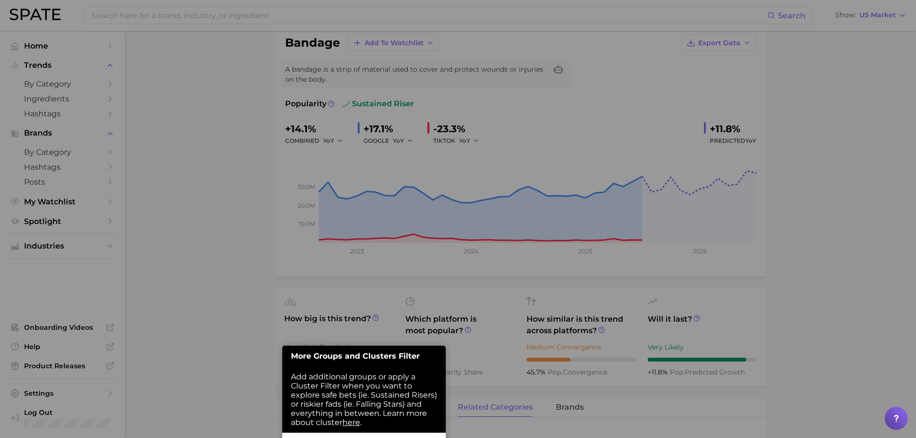
scroll to position [155, 0]
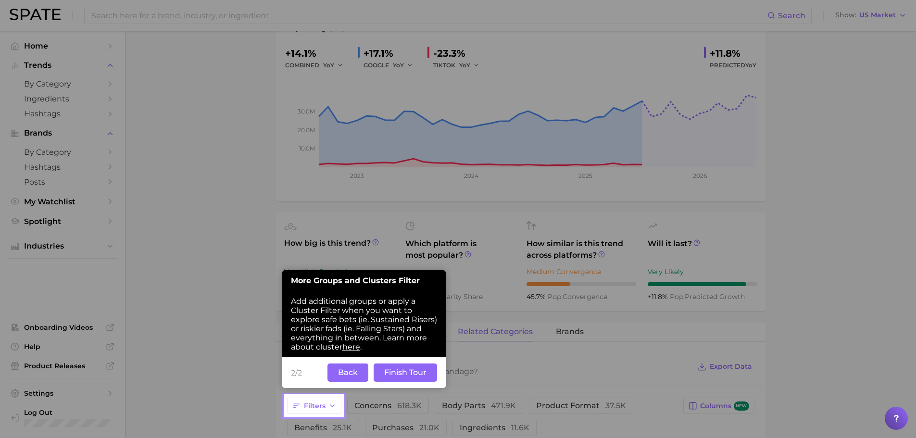
click at [400, 369] on button "Finish Tour" at bounding box center [405, 372] width 63 height 18
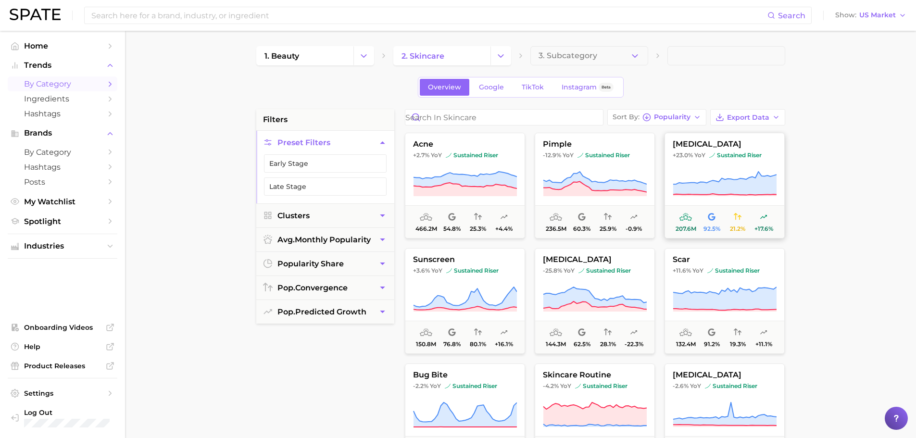
click at [720, 173] on icon at bounding box center [725, 184] width 104 height 27
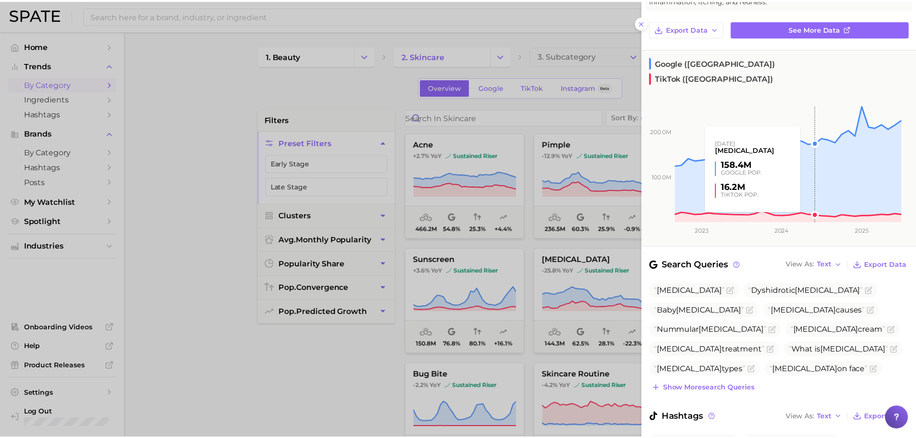
scroll to position [160, 0]
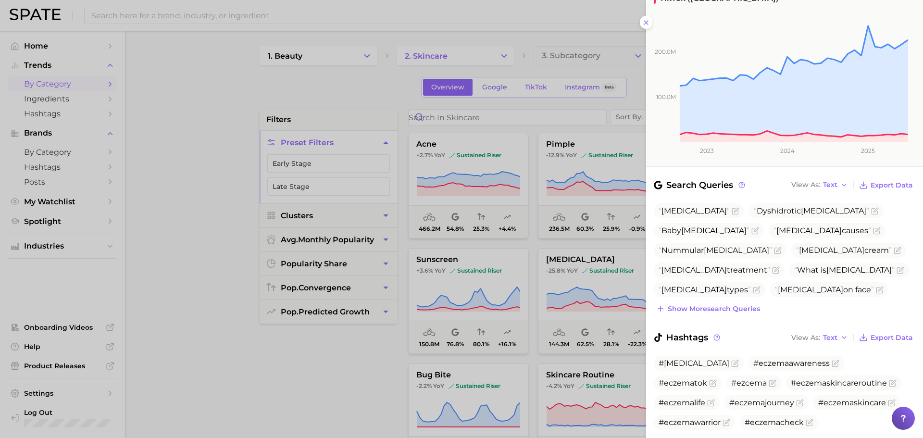
drag, startPoint x: 191, startPoint y: 109, endPoint x: 184, endPoint y: 18, distance: 91.2
click at [192, 109] on div at bounding box center [461, 219] width 923 height 438
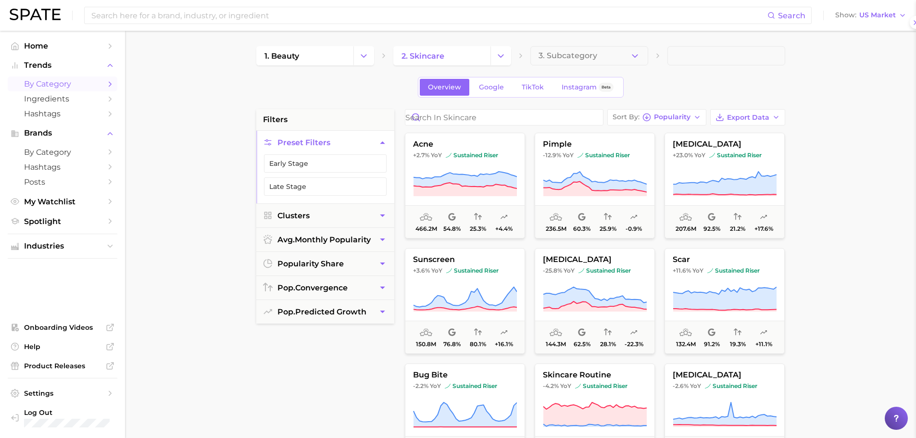
scroll to position [0, 0]
click at [184, 18] on div at bounding box center [458, 219] width 916 height 438
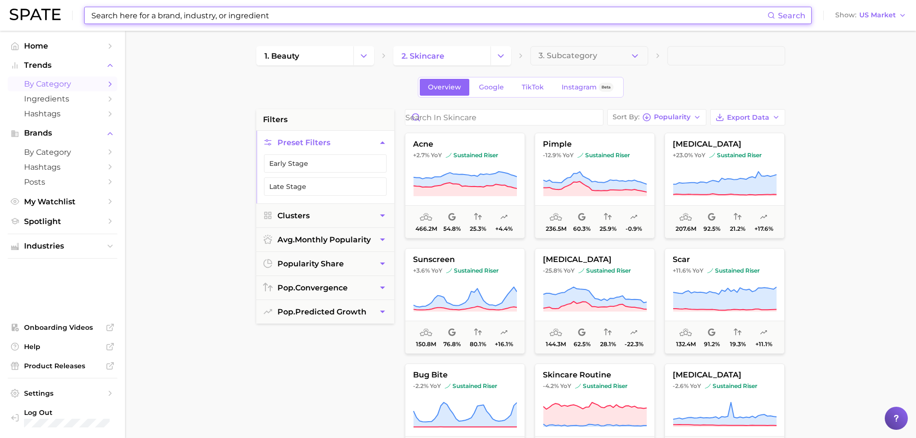
click at [198, 13] on input at bounding box center [428, 15] width 677 height 16
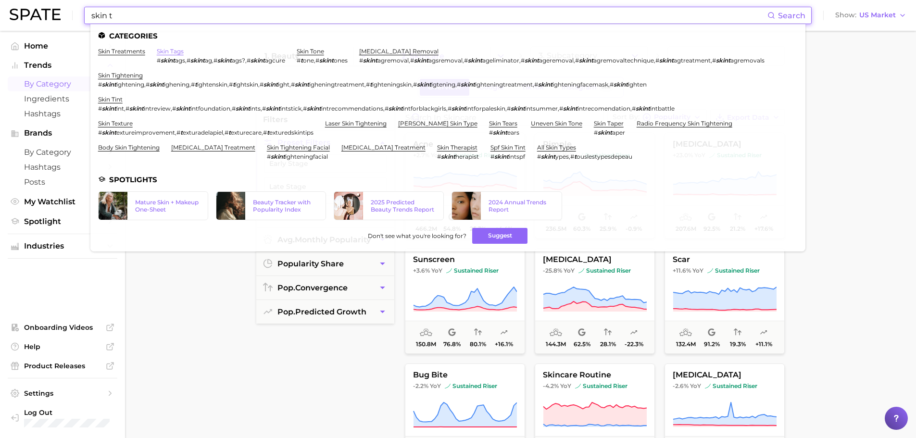
type input "skin t"
click at [171, 52] on link "skin tags" at bounding box center [170, 51] width 27 height 7
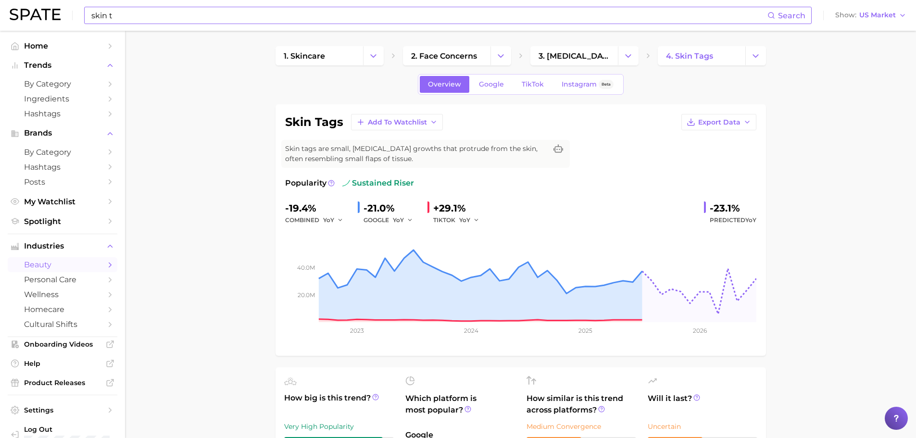
click at [121, 12] on input "skin t" at bounding box center [428, 15] width 677 height 16
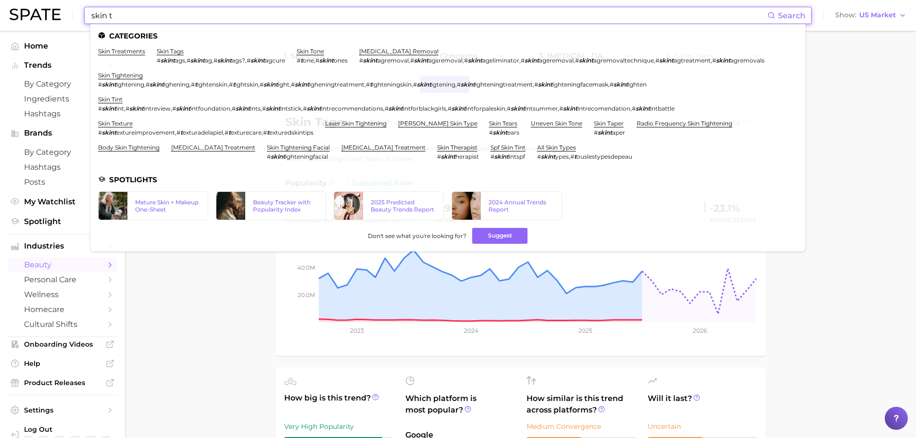
drag, startPoint x: 134, startPoint y: 12, endPoint x: 51, endPoint y: 15, distance: 82.7
click at [51, 15] on div "skin t Search Categories skin treatments skin tags # skint ags , # skint ag , #…" at bounding box center [458, 15] width 897 height 31
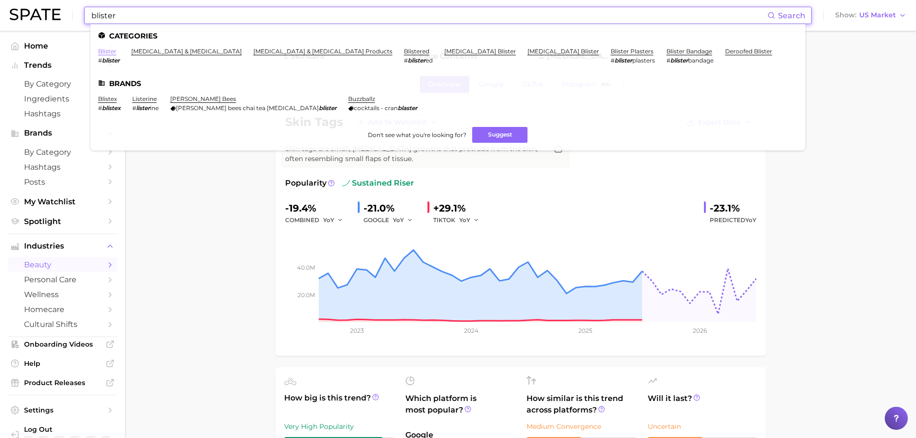
type input "blister"
click at [104, 50] on link "blister" at bounding box center [107, 51] width 18 height 7
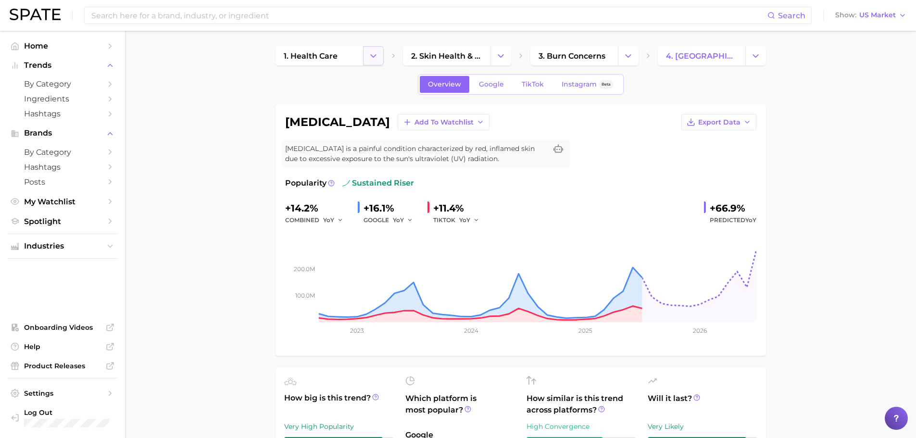
click at [364, 53] on button "Change Category" at bounding box center [373, 55] width 21 height 19
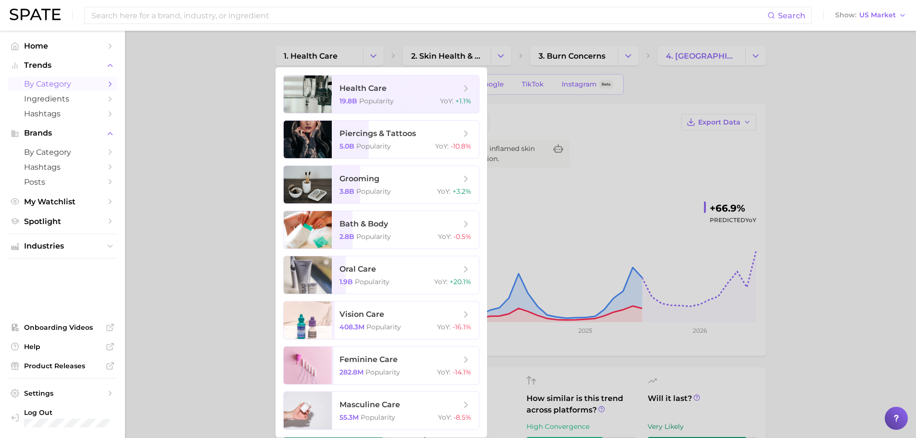
click at [59, 84] on span "by Category" at bounding box center [62, 83] width 77 height 9
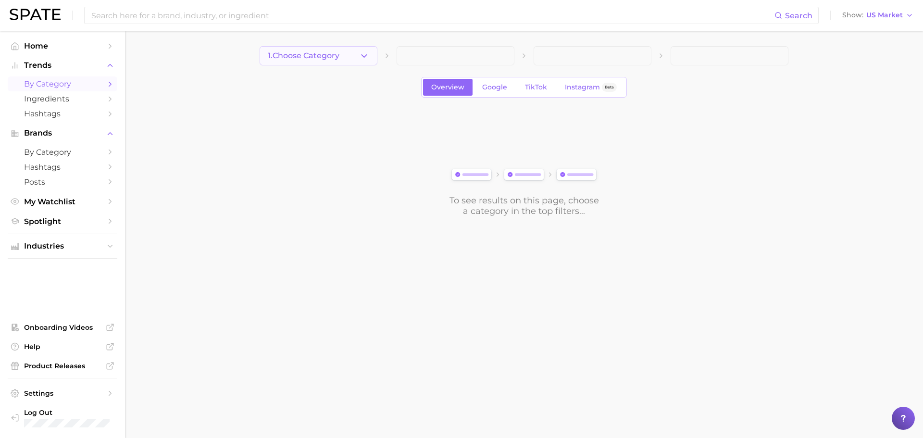
click at [363, 60] on icon "button" at bounding box center [364, 56] width 10 height 10
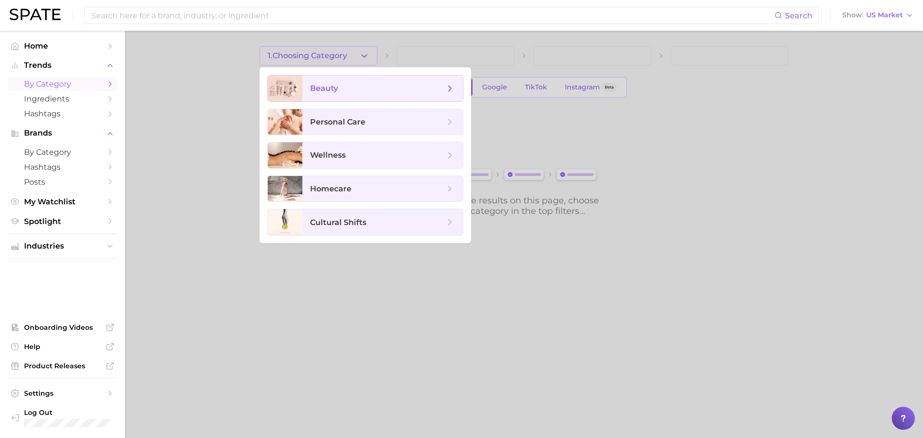
click at [356, 77] on span "beauty" at bounding box center [382, 88] width 161 height 26
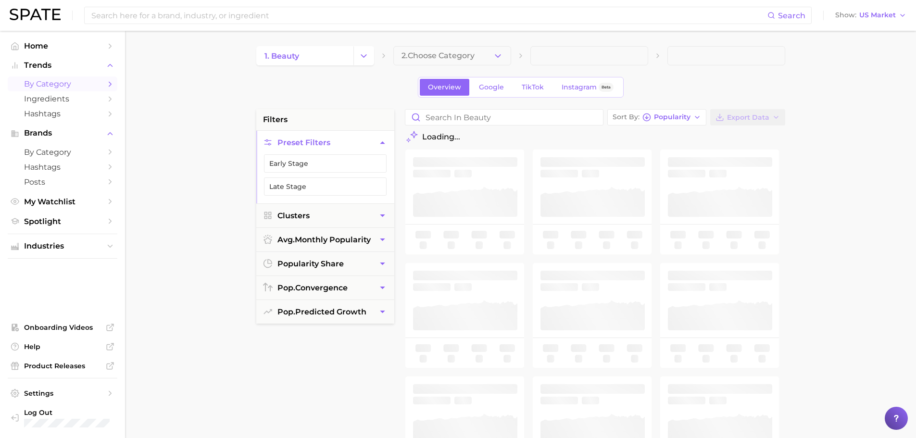
click at [483, 55] on button "2. Choose Category" at bounding box center [452, 55] width 118 height 19
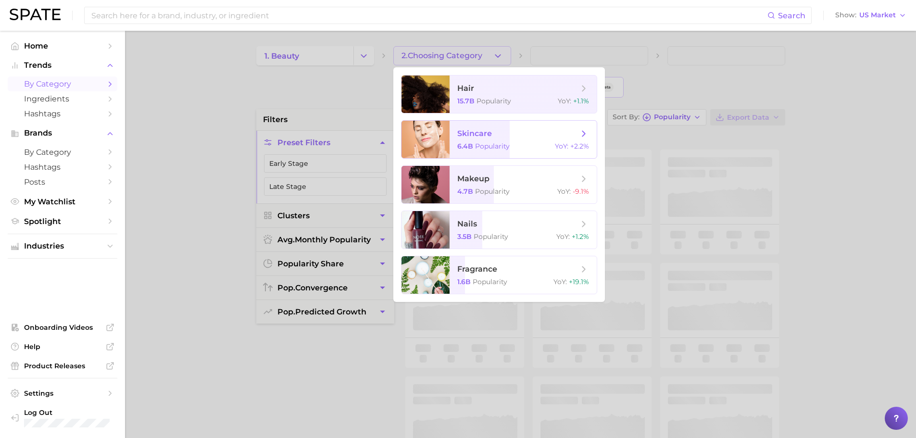
click at [498, 137] on span "skincare" at bounding box center [517, 133] width 121 height 11
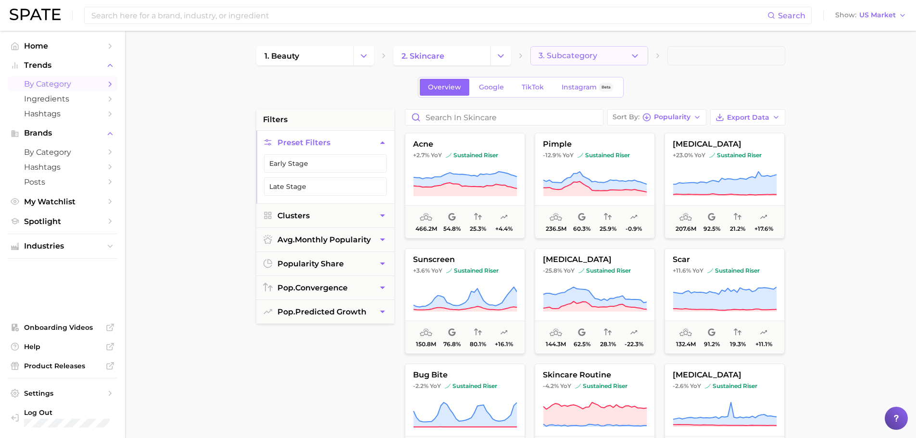
click at [600, 53] on button "3. Subcategory" at bounding box center [589, 55] width 118 height 19
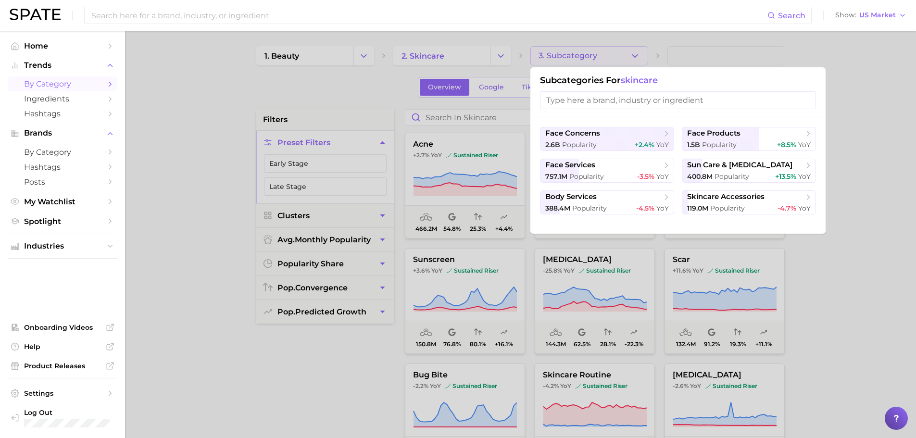
click at [335, 102] on div at bounding box center [458, 219] width 916 height 438
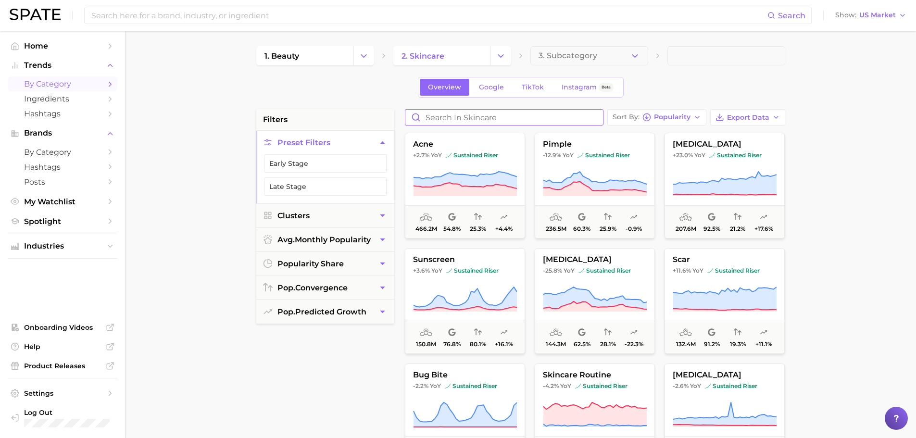
click at [454, 113] on input "Search in skincare" at bounding box center [504, 117] width 198 height 15
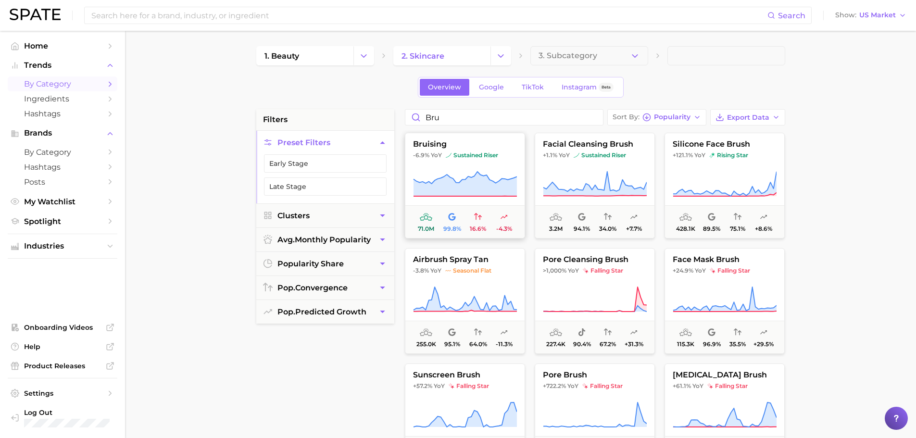
click at [460, 180] on icon at bounding box center [465, 184] width 104 height 27
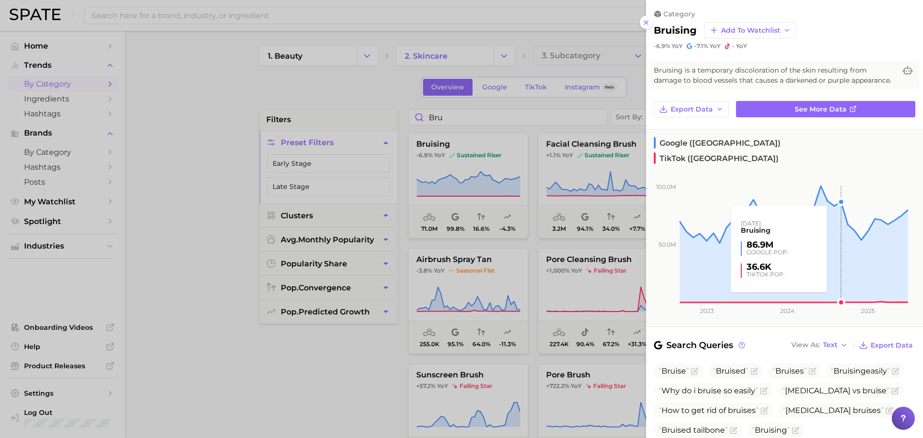
scroll to position [80, 0]
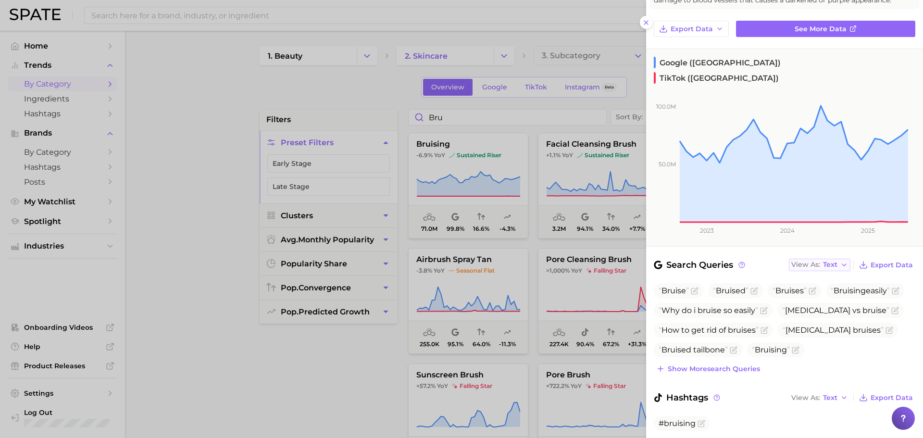
click at [824, 262] on span "Text" at bounding box center [830, 264] width 14 height 5
click at [813, 294] on span "Table" at bounding box center [814, 298] width 19 height 8
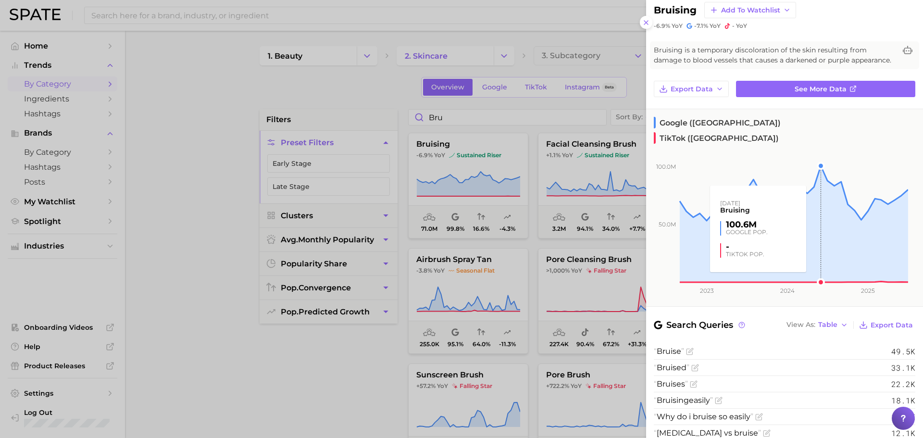
scroll to position [0, 0]
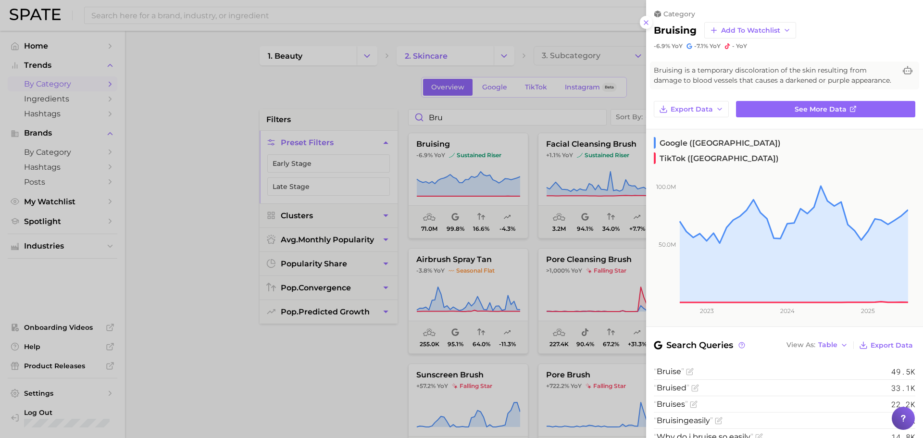
click at [216, 106] on div at bounding box center [461, 219] width 923 height 438
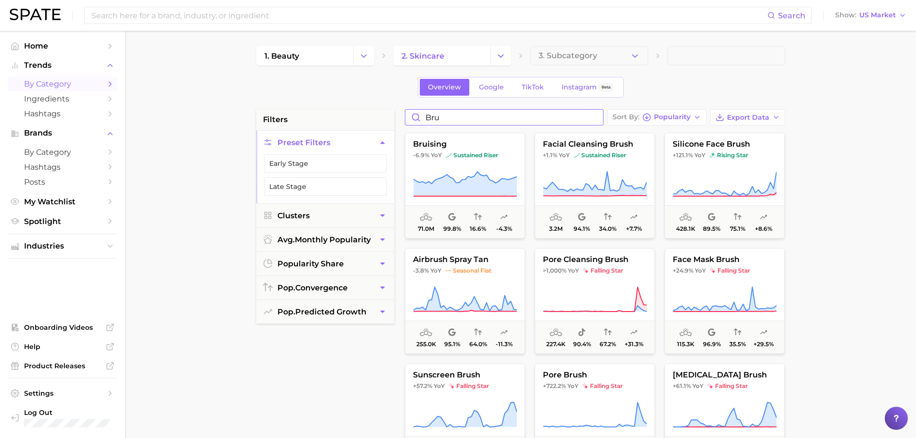
drag, startPoint x: 463, startPoint y: 119, endPoint x: 385, endPoint y: 116, distance: 78.4
click at [385, 116] on div "filters Preset Filters Early Stage Late Stage Clusters avg. monthly popularity …" at bounding box center [523, 410] width 534 height 603
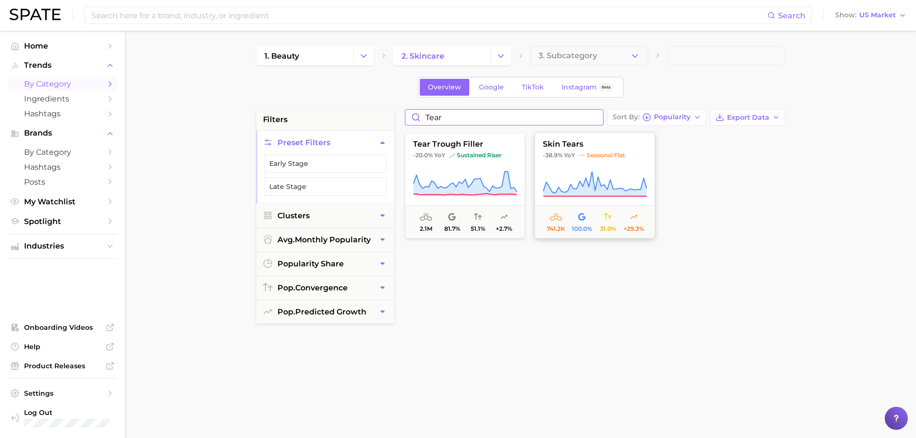
type input "tear"
click at [598, 175] on icon at bounding box center [595, 184] width 104 height 27
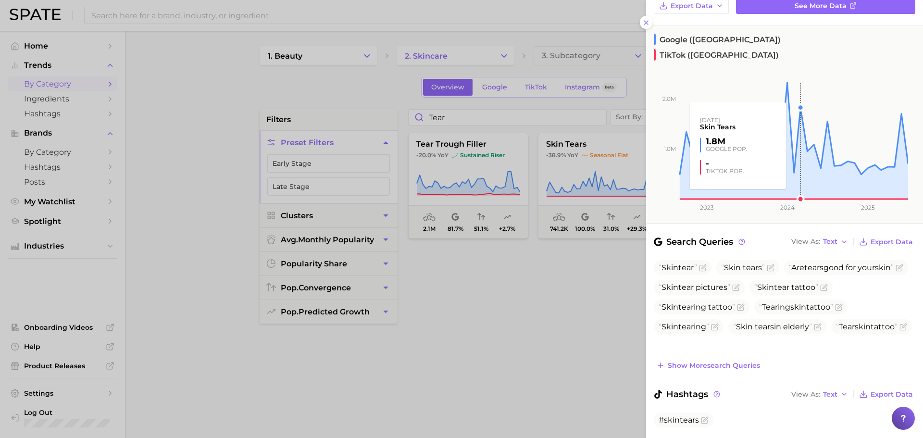
scroll to position [115, 0]
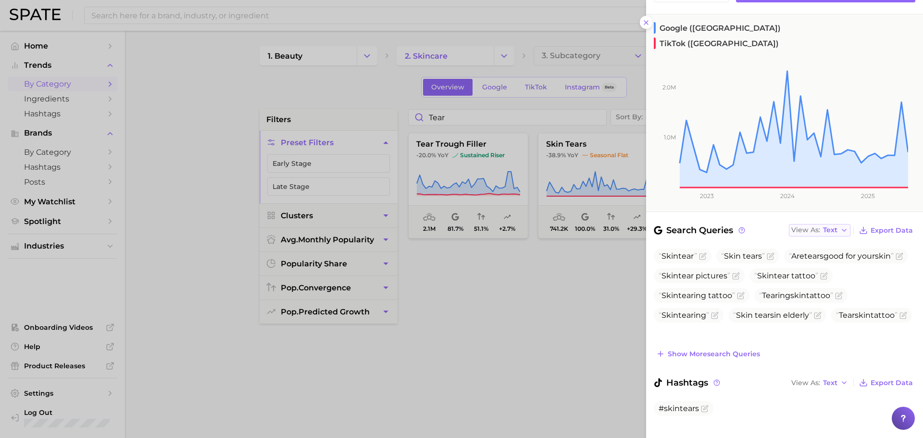
click at [825, 227] on span "Text" at bounding box center [830, 229] width 14 height 5
click at [827, 255] on button "Table" at bounding box center [842, 263] width 106 height 17
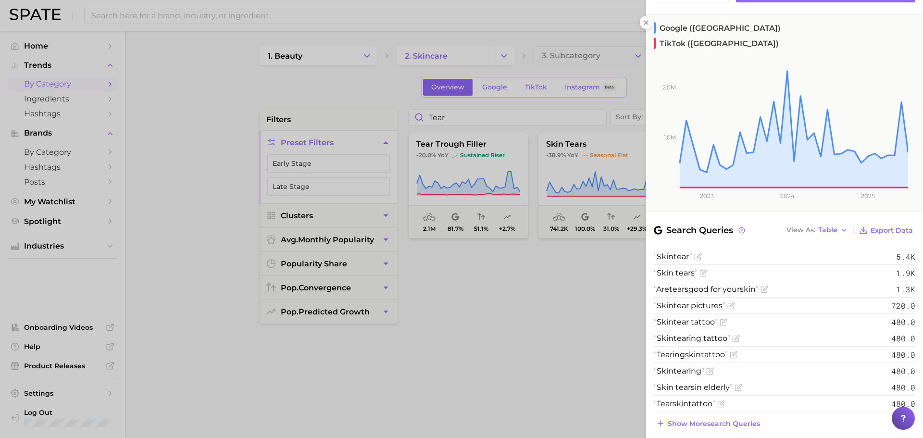
scroll to position [0, 0]
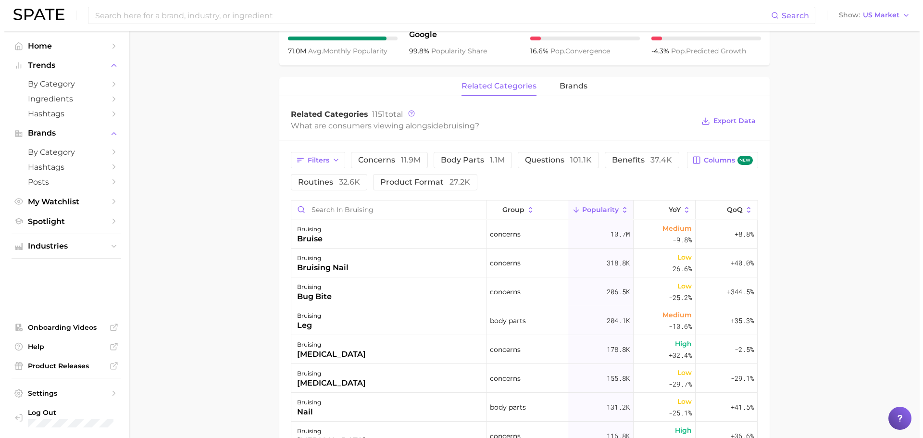
scroll to position [481, 0]
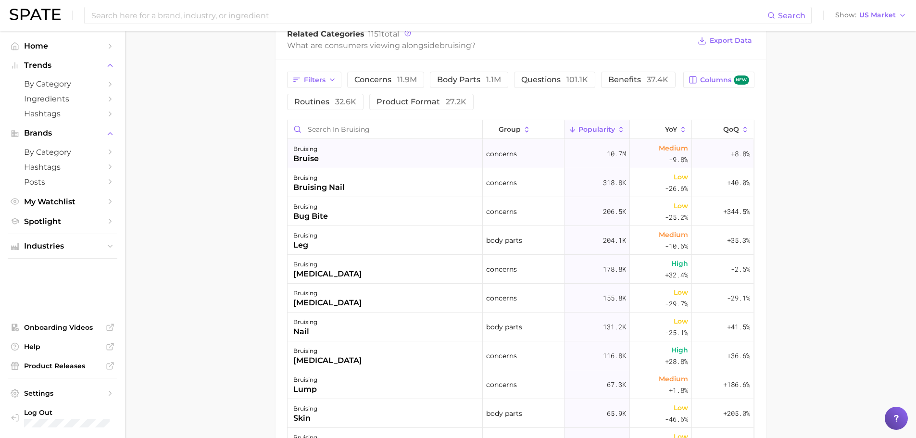
click at [382, 153] on div "bruising bruise" at bounding box center [384, 153] width 195 height 29
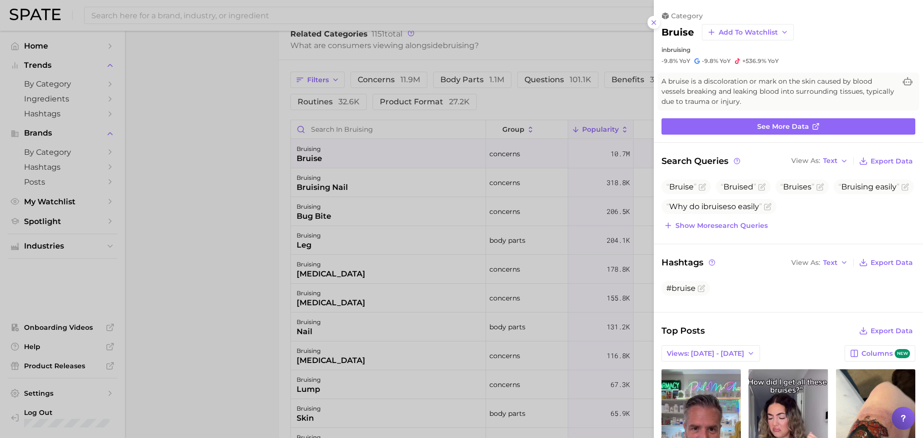
scroll to position [0, 0]
click at [823, 158] on span "Text" at bounding box center [830, 160] width 14 height 5
click at [811, 190] on span "Table" at bounding box center [814, 194] width 19 height 8
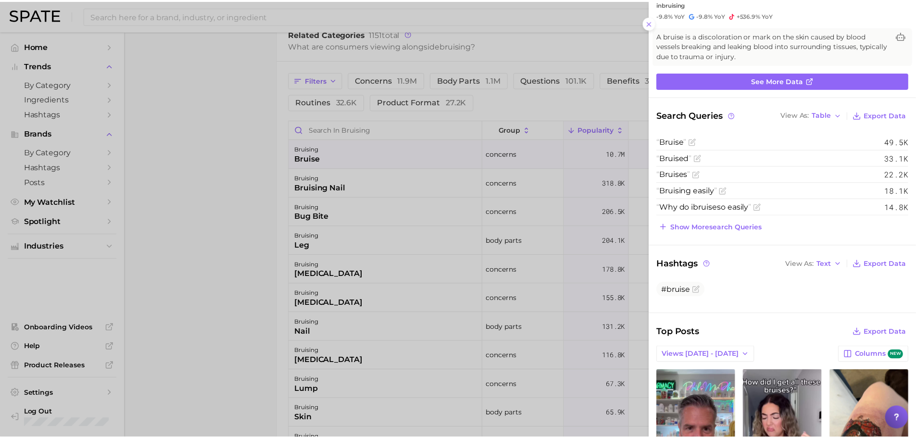
scroll to position [80, 0]
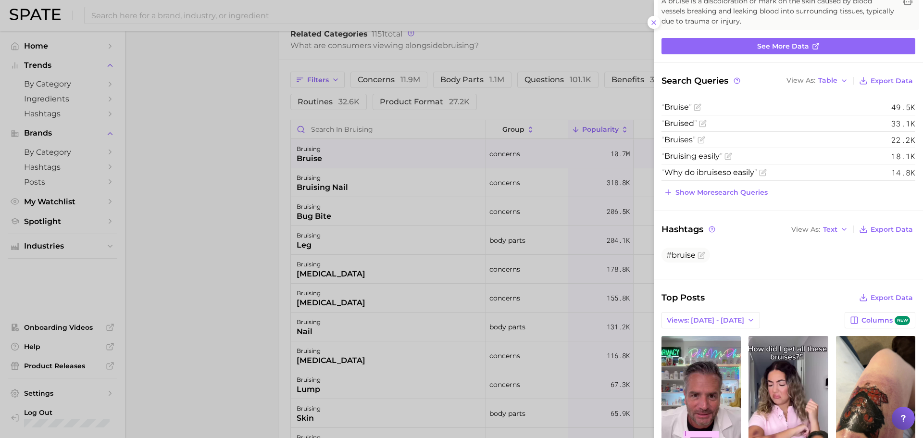
click at [192, 224] on div at bounding box center [461, 219] width 923 height 438
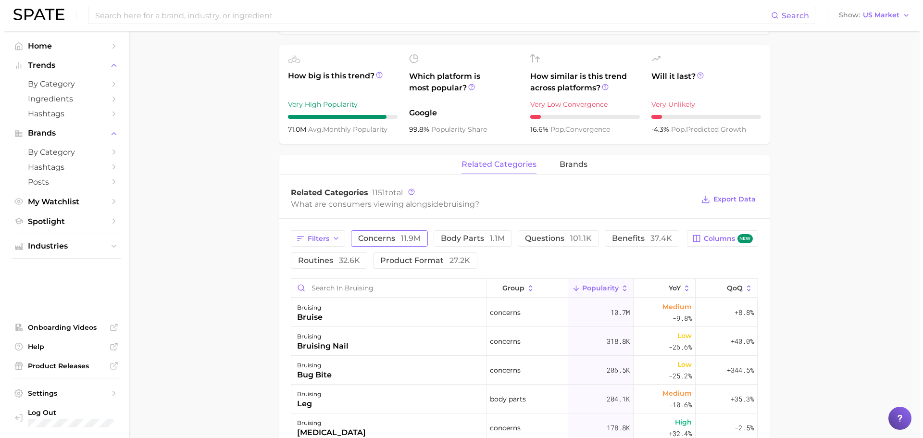
scroll to position [321, 0]
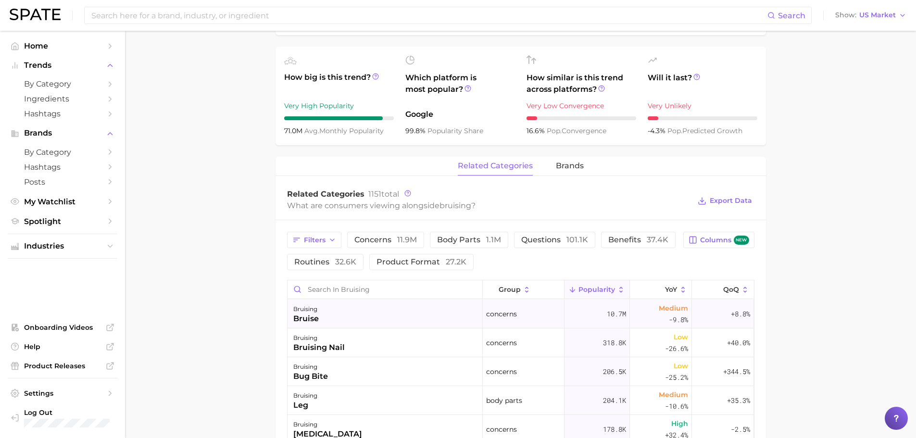
click at [378, 316] on div "bruising bruise" at bounding box center [384, 313] width 195 height 29
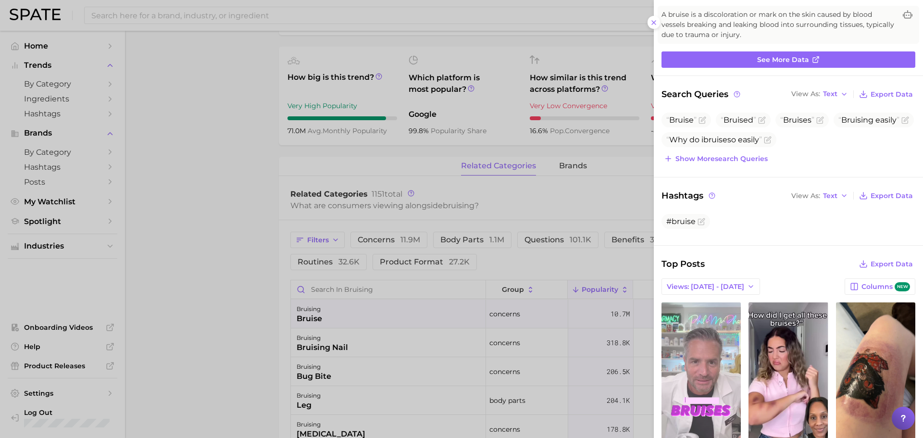
scroll to position [80, 0]
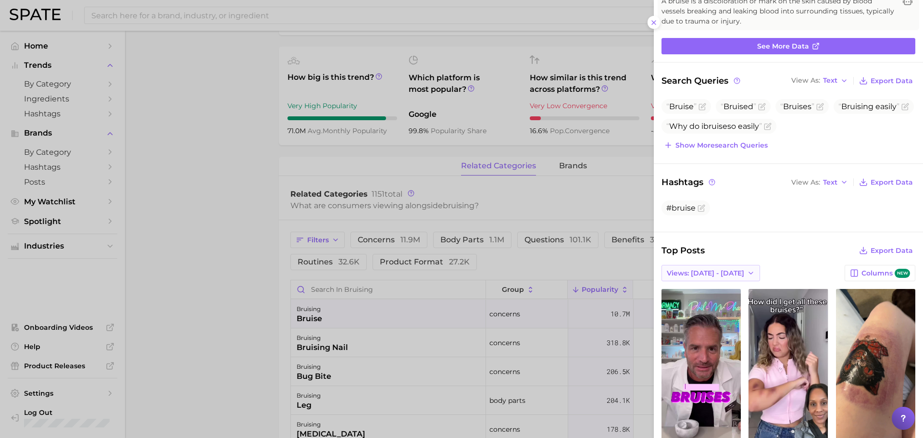
click at [721, 276] on span "Views: [DATE] - [DATE]" at bounding box center [705, 273] width 77 height 8
click at [709, 308] on button "Total Views" at bounding box center [714, 307] width 106 height 17
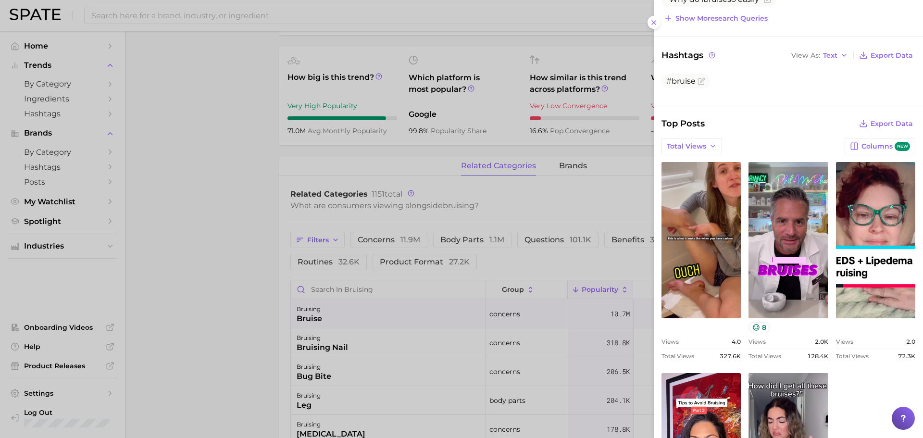
scroll to position [240, 0]
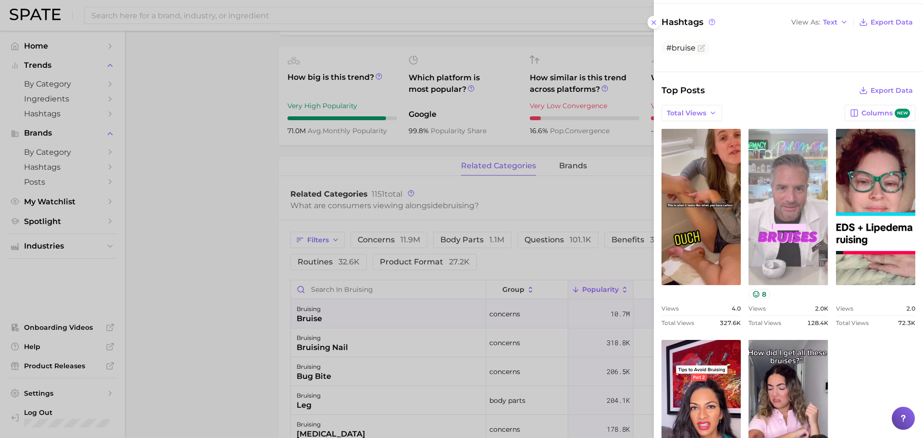
click at [789, 190] on link "view post on TikTok" at bounding box center [787, 207] width 79 height 156
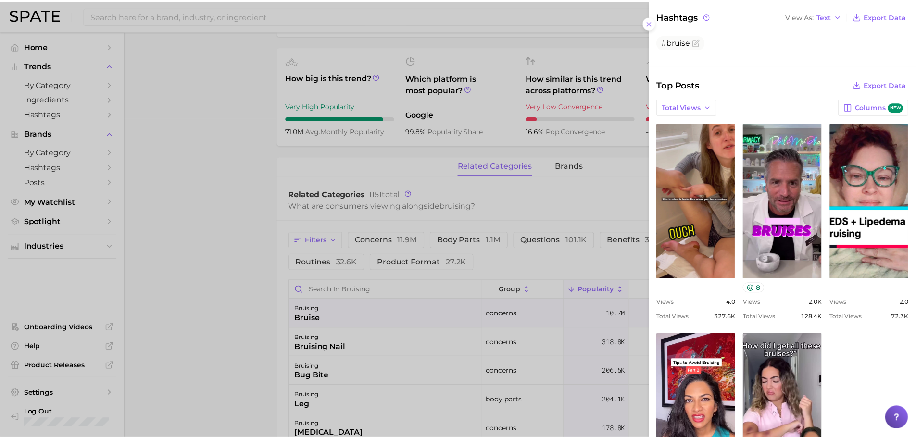
scroll to position [0, 0]
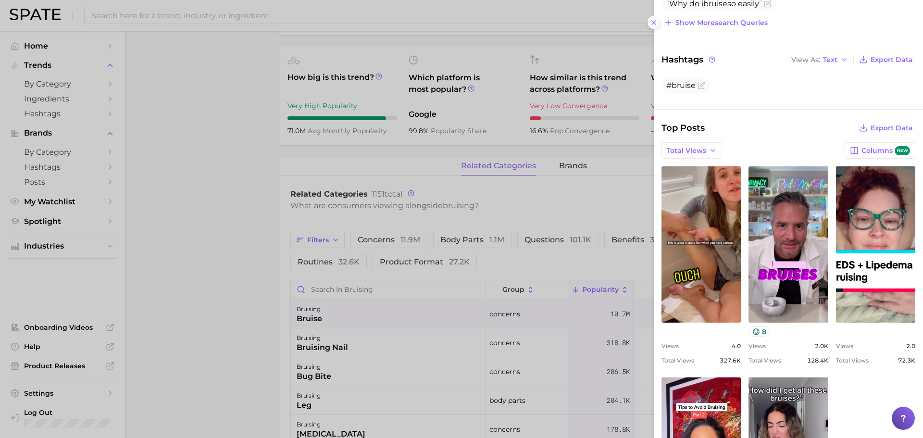
click at [657, 21] on icon at bounding box center [654, 23] width 8 height 8
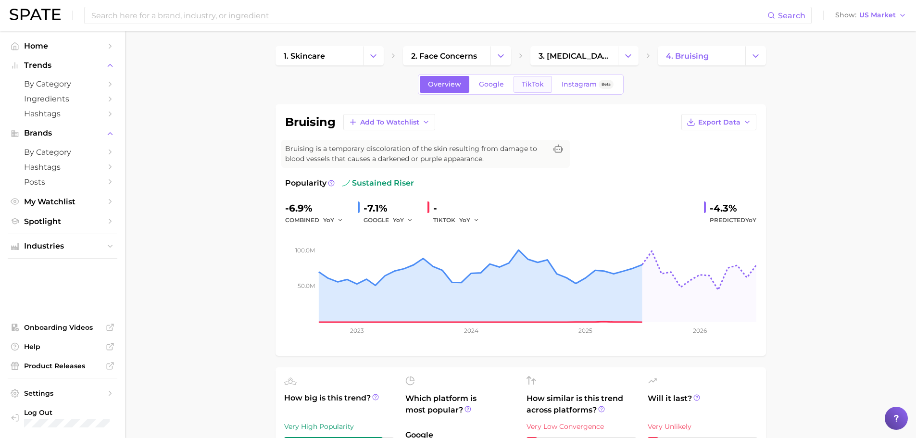
click at [535, 80] on span "TikTok" at bounding box center [533, 84] width 22 height 8
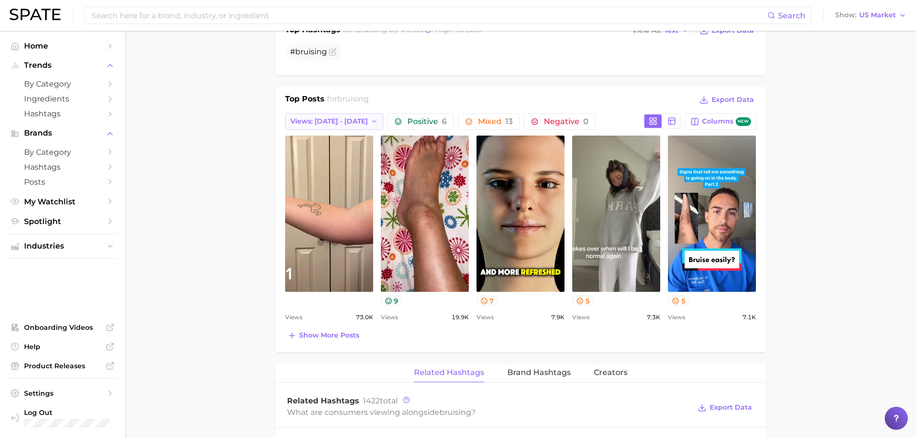
click at [347, 119] on span "Views: [DATE] - [DATE]" at bounding box center [328, 121] width 77 height 8
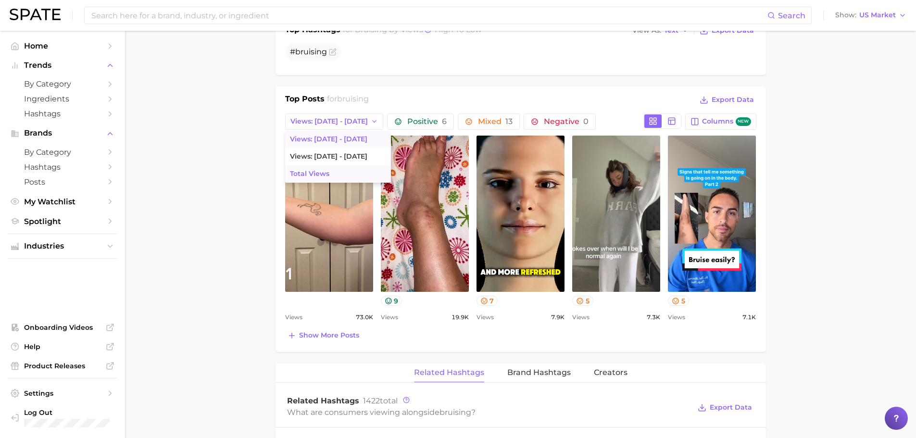
click at [336, 169] on button "Total Views" at bounding box center [338, 173] width 106 height 17
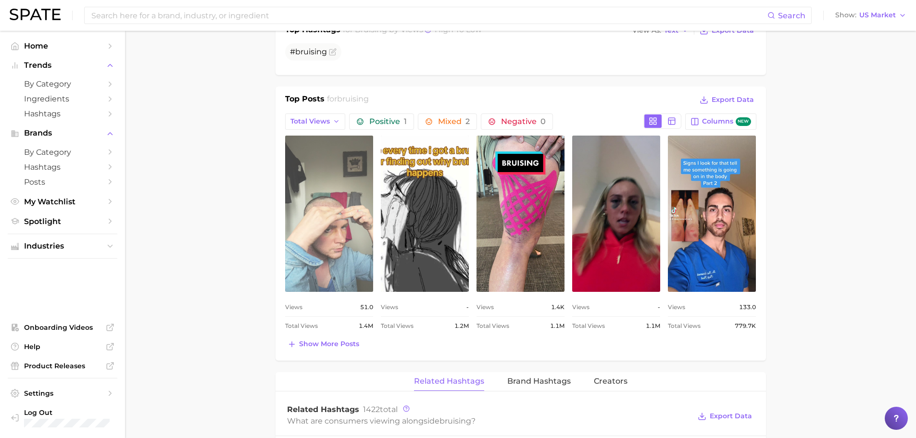
click at [337, 224] on link "view post on TikTok" at bounding box center [329, 214] width 88 height 156
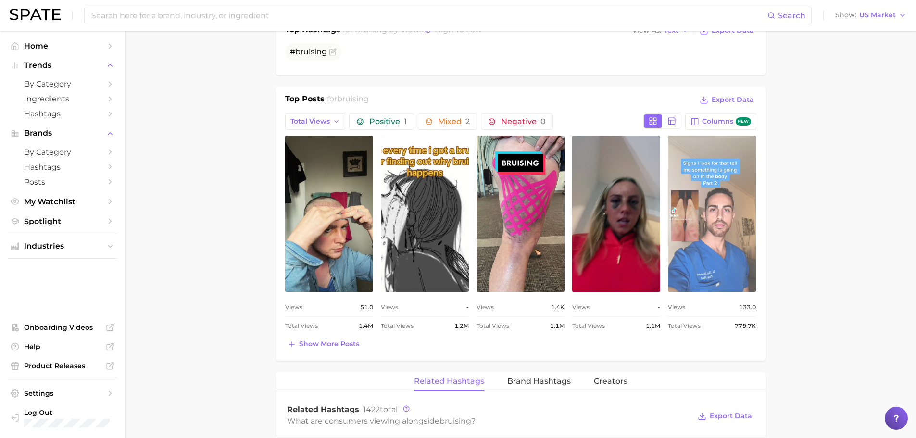
click at [723, 219] on link "view post on TikTok" at bounding box center [712, 214] width 88 height 156
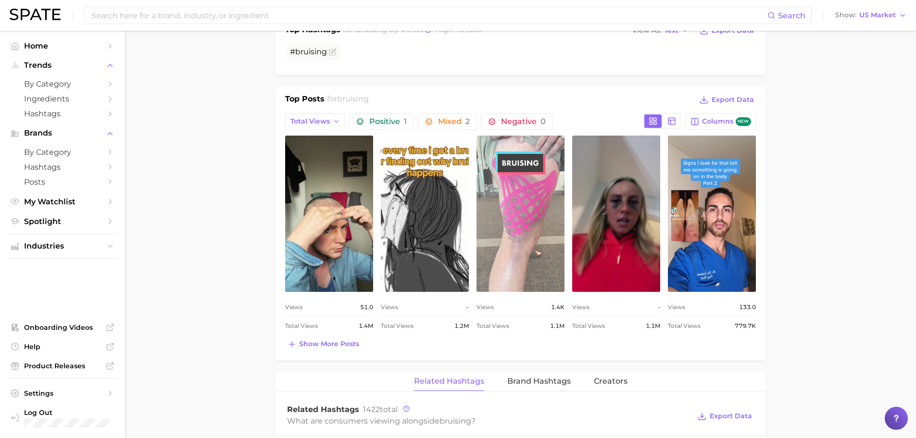
click at [503, 191] on link "view post on TikTok" at bounding box center [520, 214] width 88 height 156
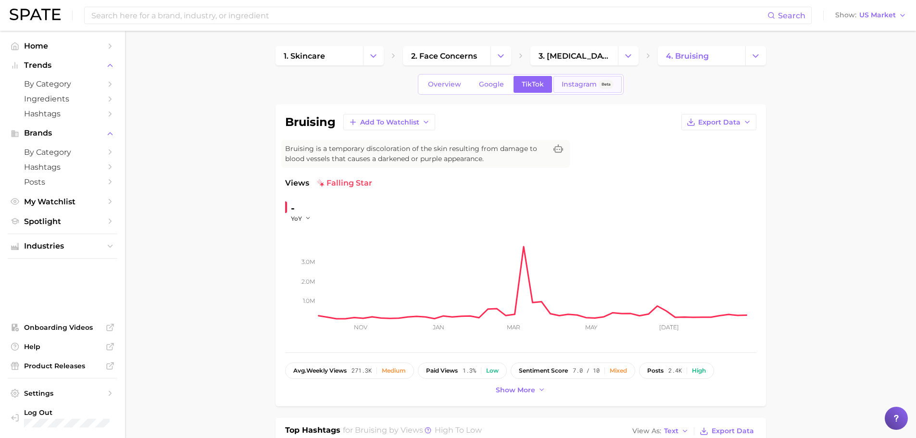
click at [566, 83] on span "Instagram" at bounding box center [578, 84] width 35 height 8
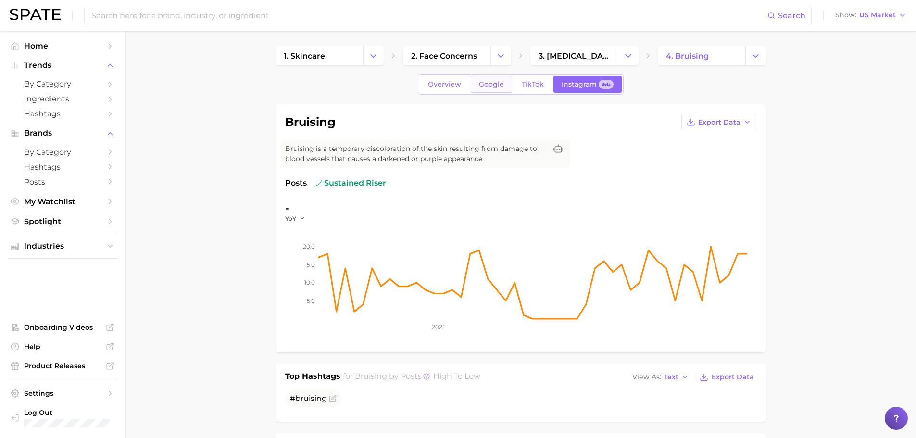
click at [495, 84] on span "Google" at bounding box center [491, 84] width 25 height 8
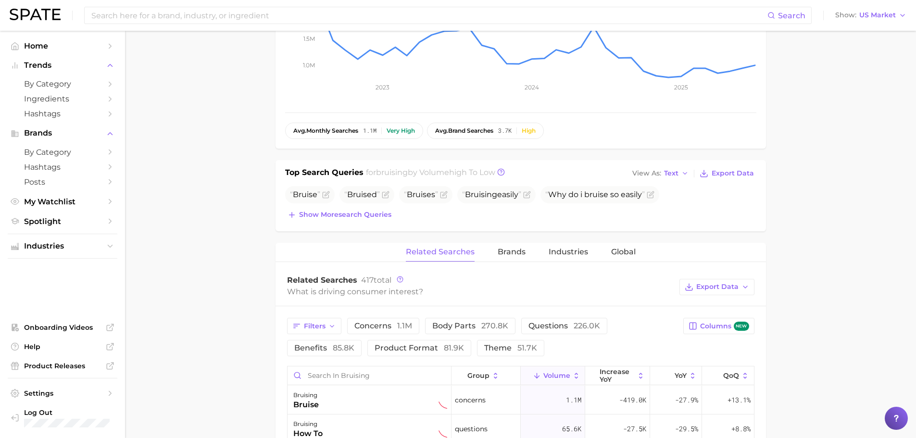
scroll to position [400, 0]
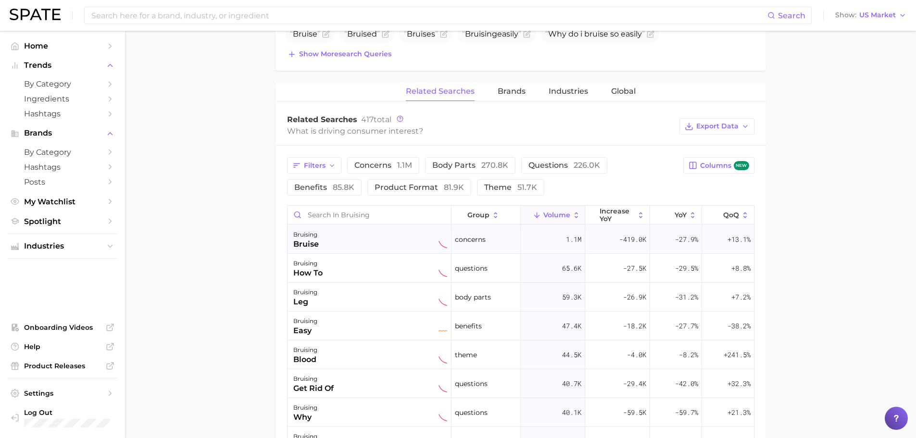
click at [392, 241] on div "bruising bruise" at bounding box center [370, 239] width 154 height 21
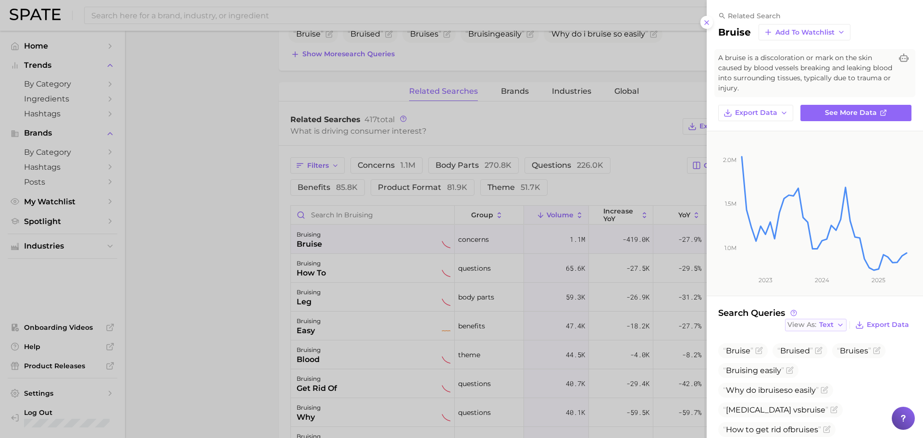
click at [826, 324] on span "Text" at bounding box center [826, 324] width 14 height 5
click at [821, 351] on button "Table" at bounding box center [838, 357] width 106 height 17
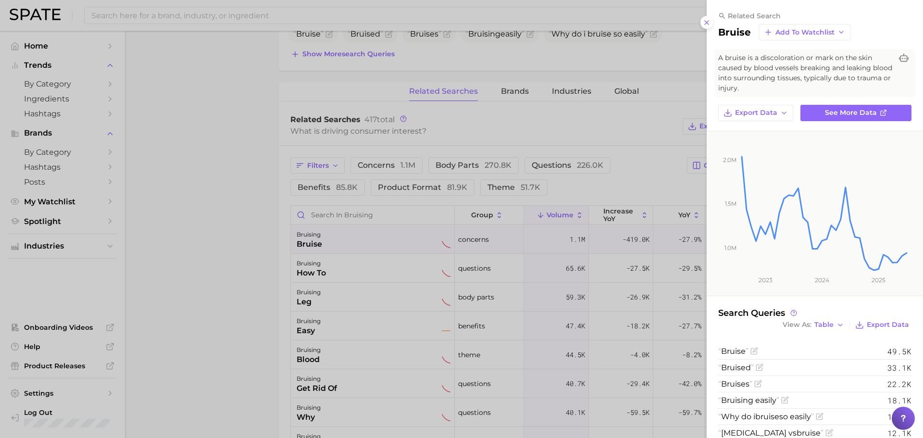
click at [188, 215] on div at bounding box center [461, 219] width 923 height 438
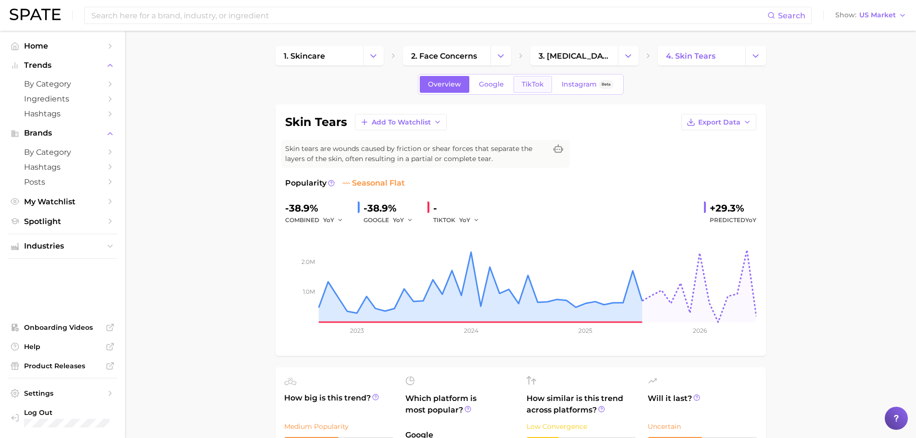
click at [537, 87] on span "TikTok" at bounding box center [533, 84] width 22 height 8
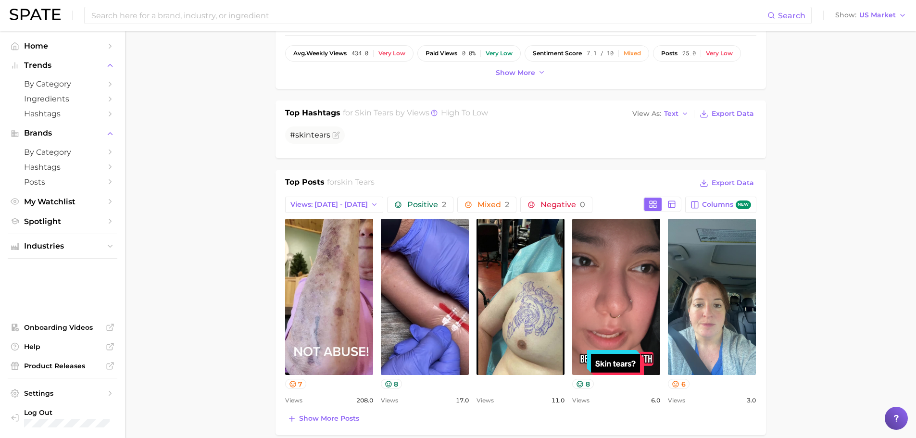
scroll to position [400, 0]
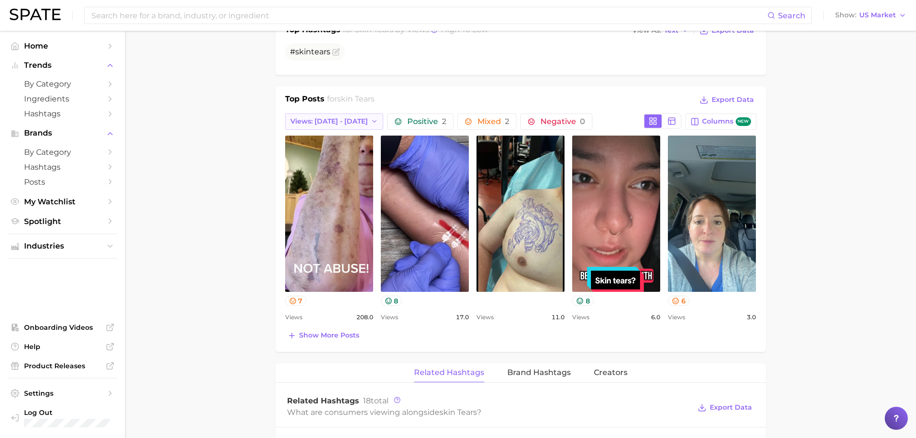
click at [342, 117] on span "Views: [DATE] - [DATE]" at bounding box center [328, 121] width 77 height 8
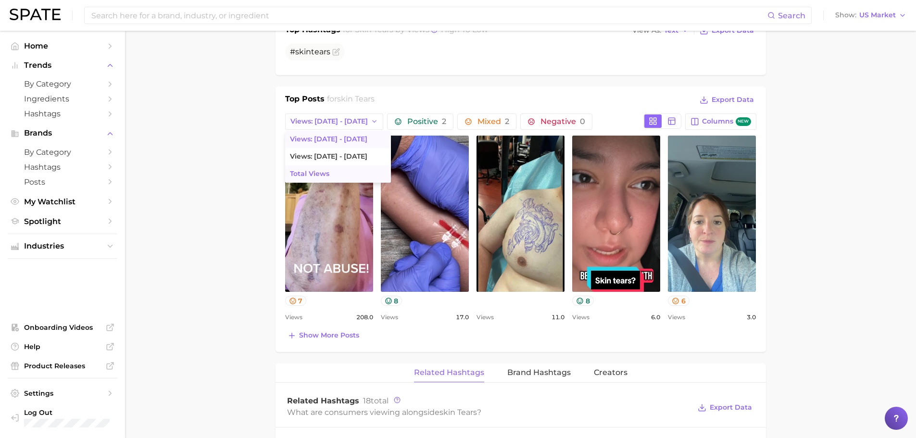
click at [344, 171] on button "Total Views" at bounding box center [338, 173] width 106 height 17
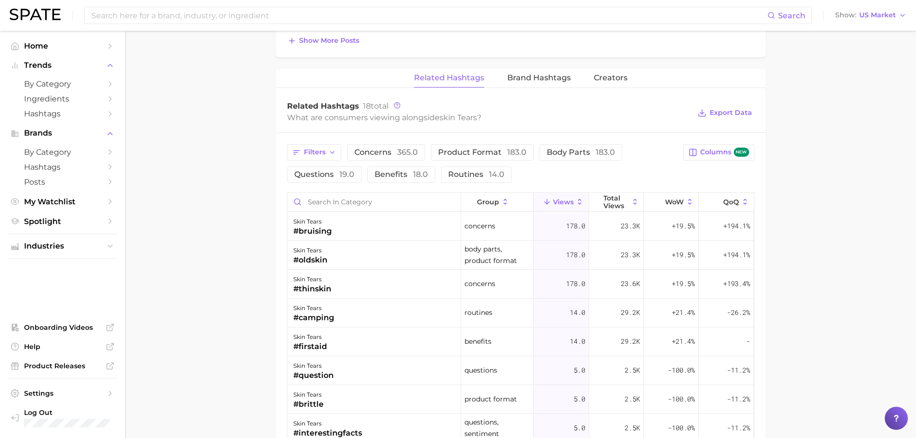
scroll to position [721, 0]
